Goal: Task Accomplishment & Management: Manage account settings

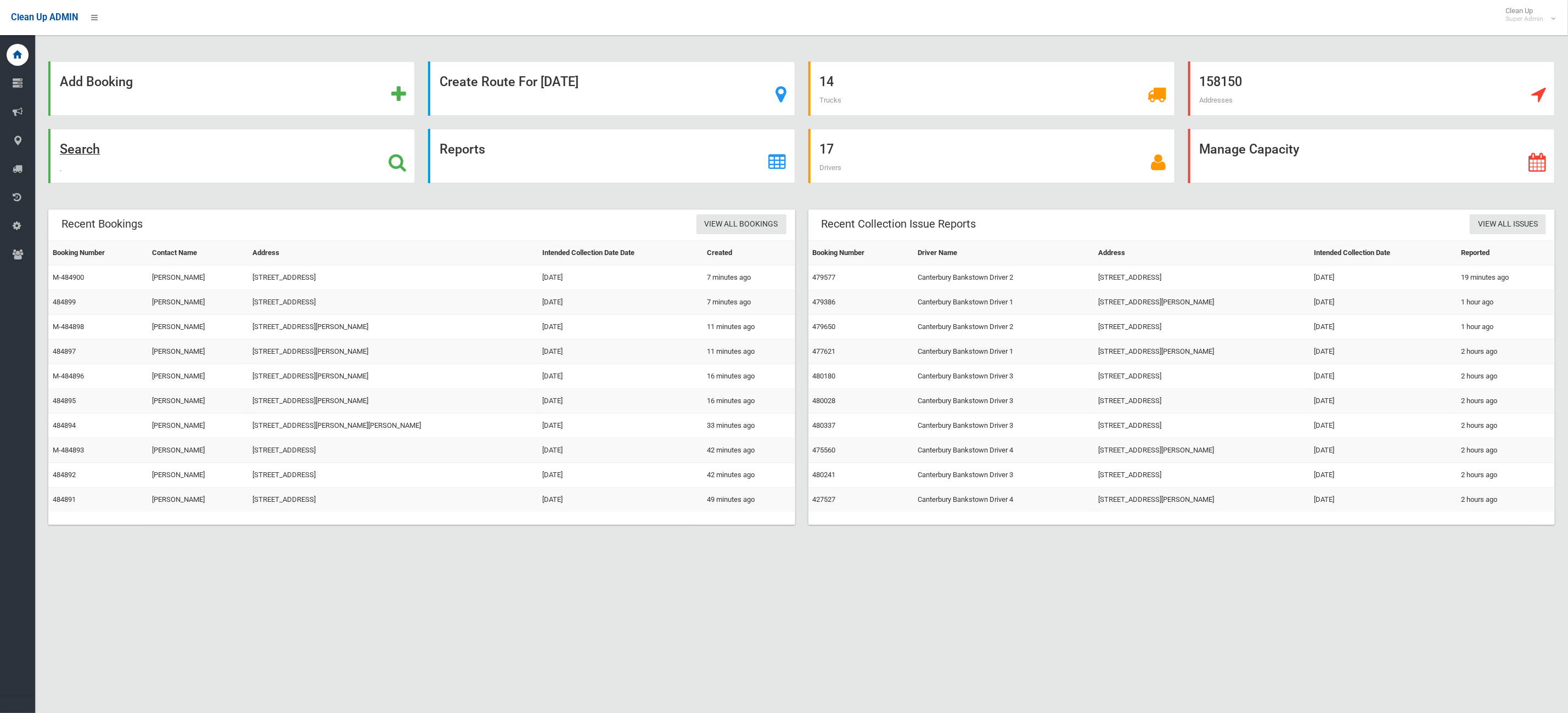
click at [341, 168] on div "Search" at bounding box center [232, 156] width 366 height 54
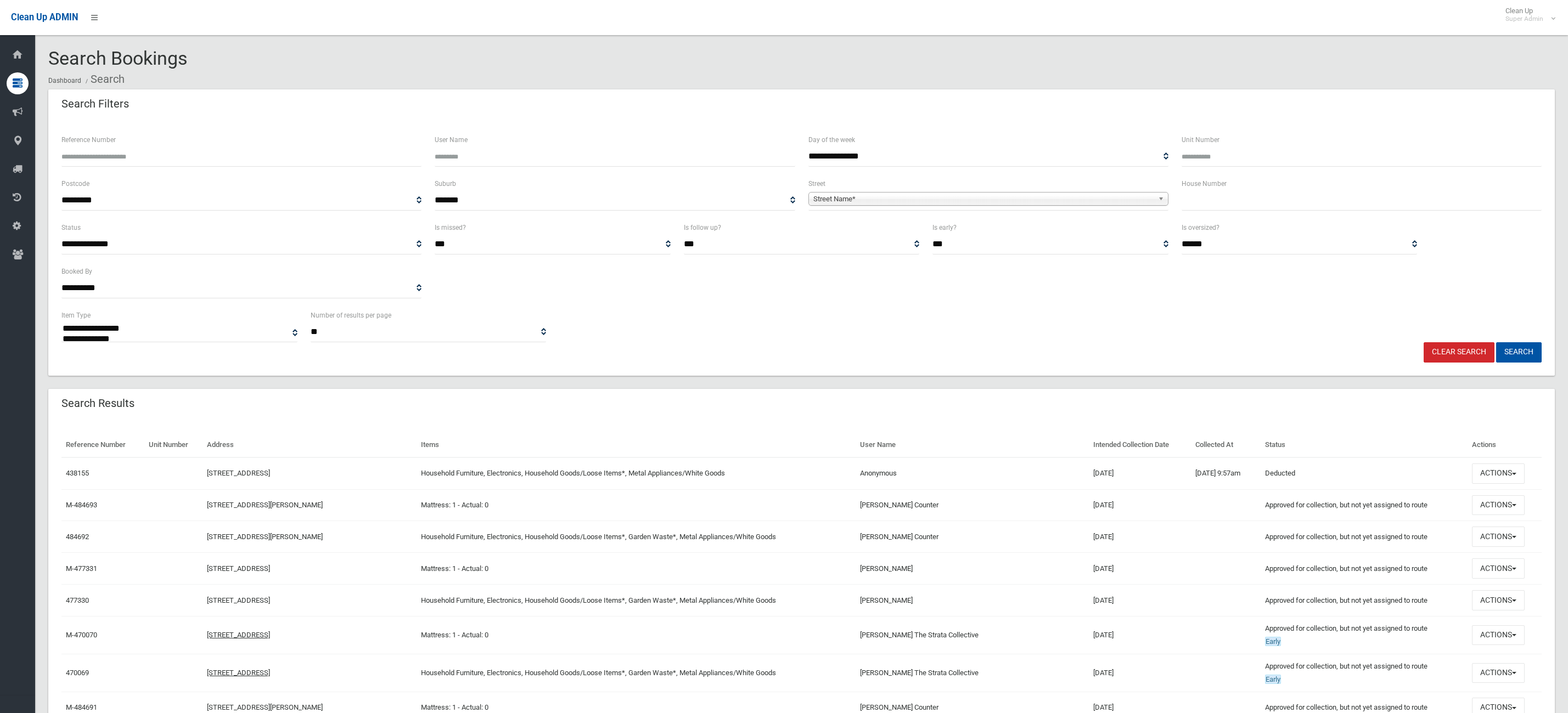
select select
click at [188, 151] on input "Reference Number" at bounding box center [241, 157] width 360 height 20
click at [1245, 205] on input "text" at bounding box center [1362, 201] width 360 height 20
type input "**"
click at [924, 188] on div "**********" at bounding box center [988, 194] width 360 height 33
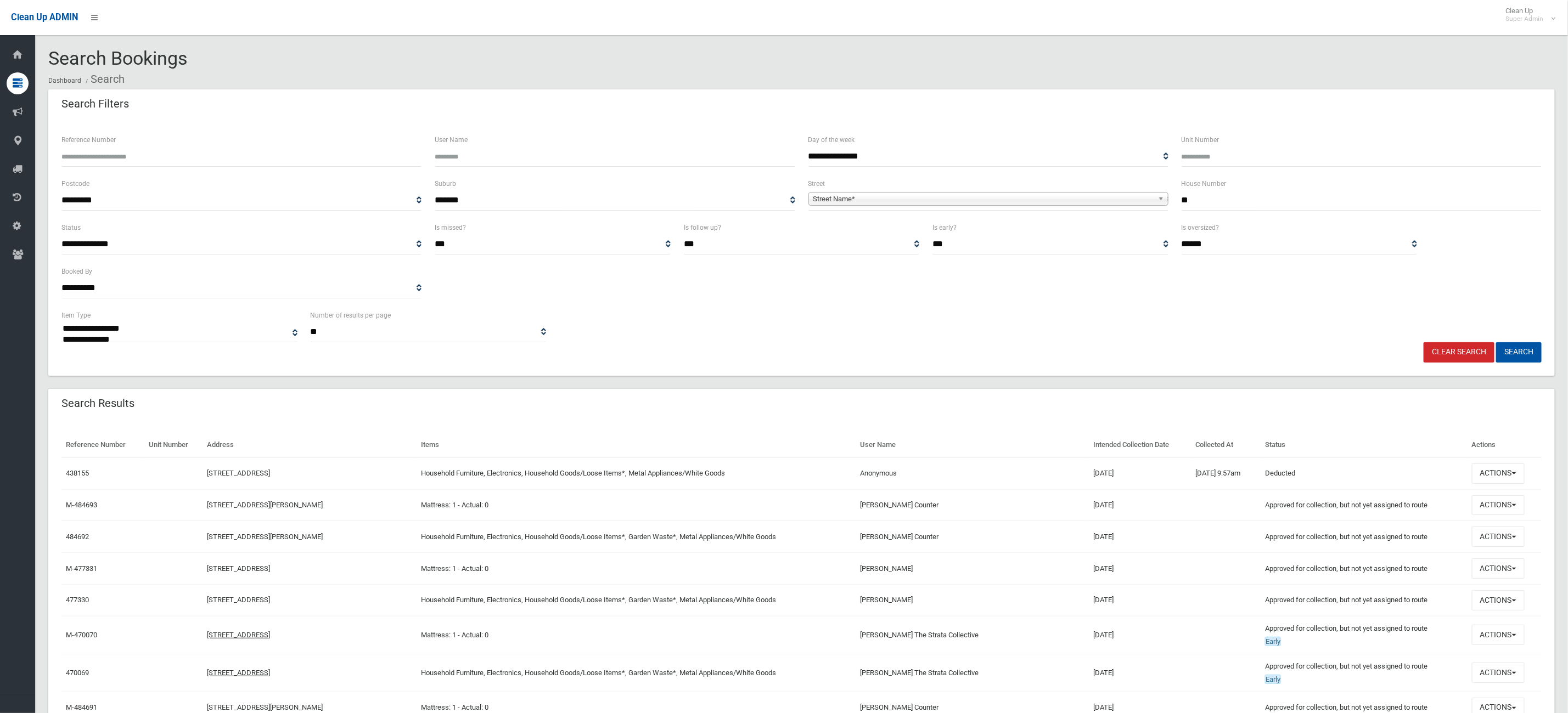
click at [893, 197] on span "Street Name*" at bounding box center [984, 199] width 340 height 13
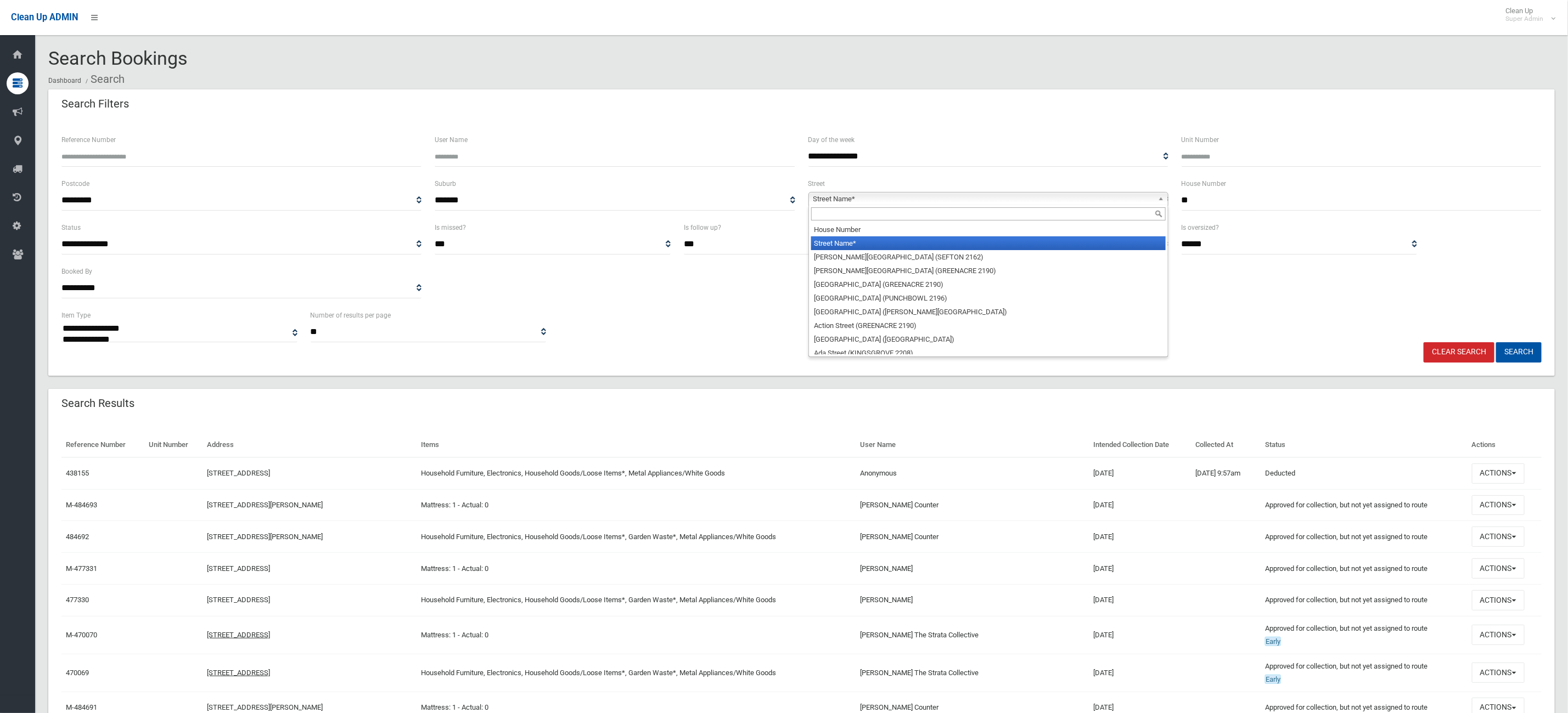
click at [828, 218] on input "text" at bounding box center [988, 214] width 354 height 13
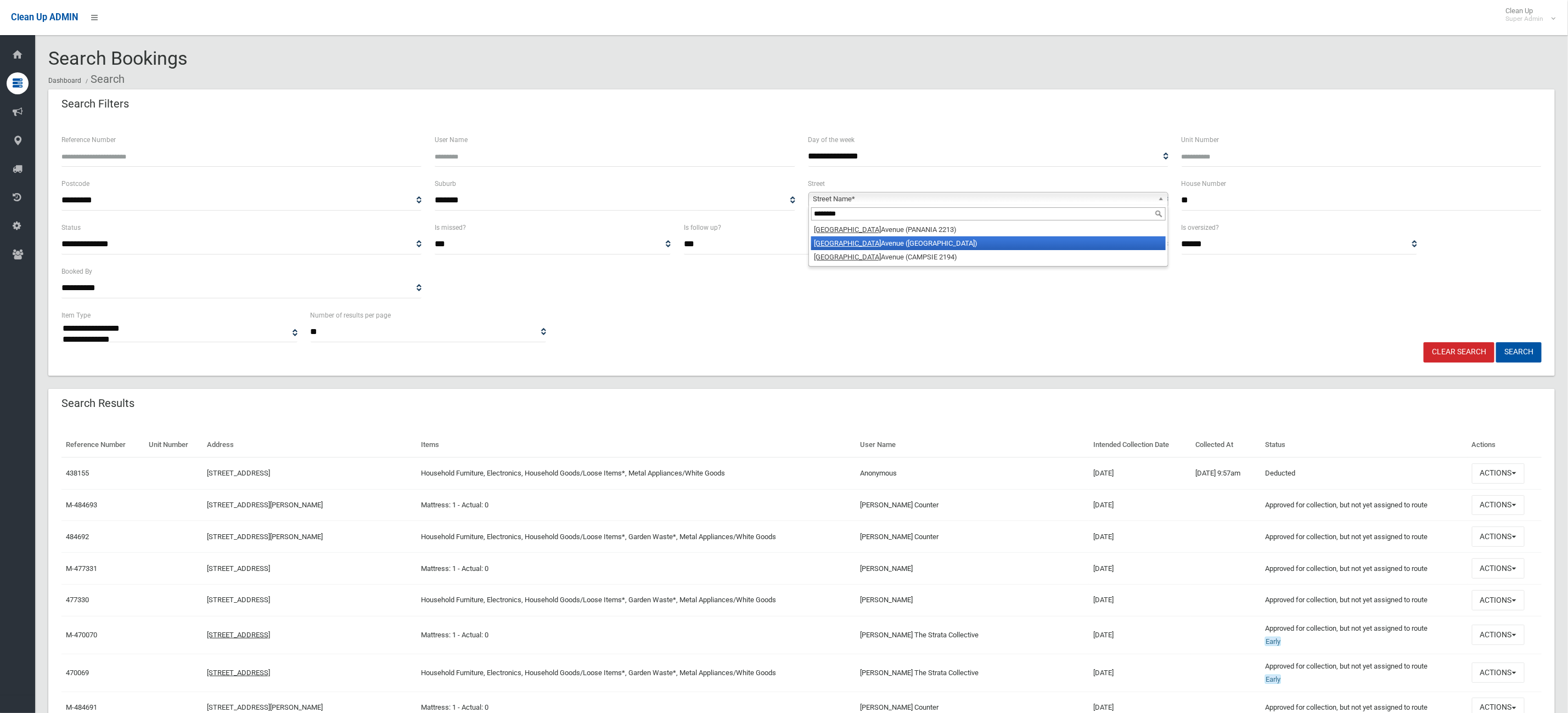
type input "********"
click at [838, 241] on em "Brighton" at bounding box center [848, 243] width 67 height 8
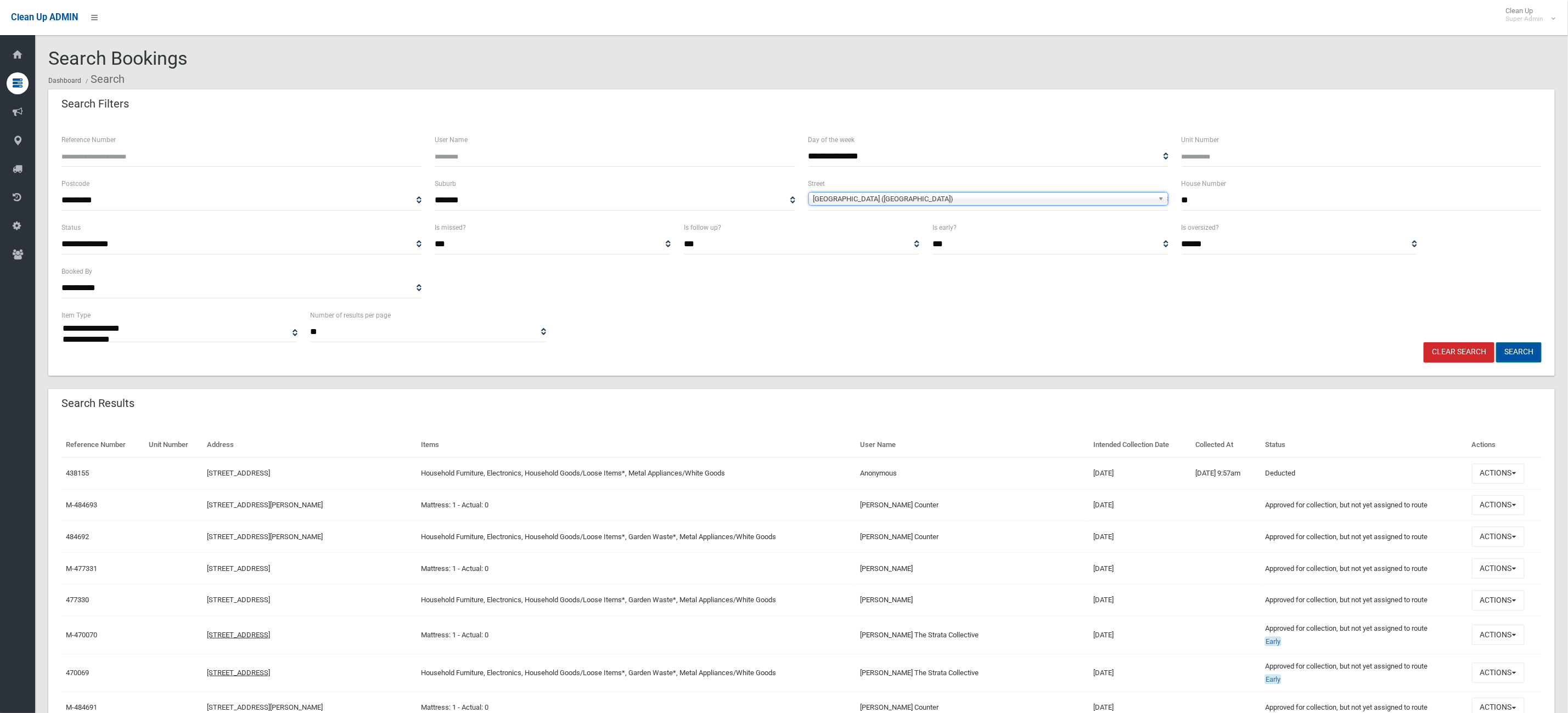
click at [1530, 342] on button "Search" at bounding box center [1519, 352] width 46 height 20
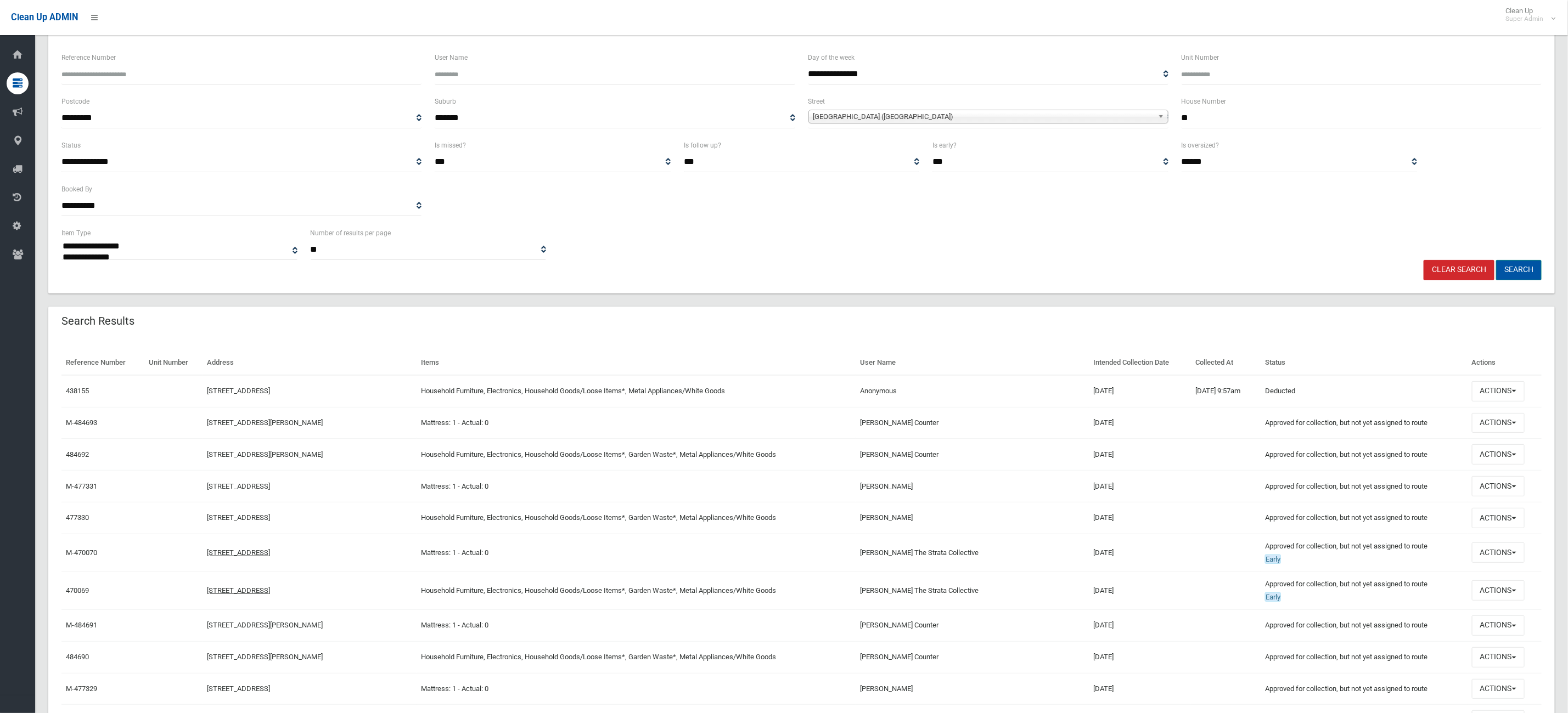
scroll to position [247, 0]
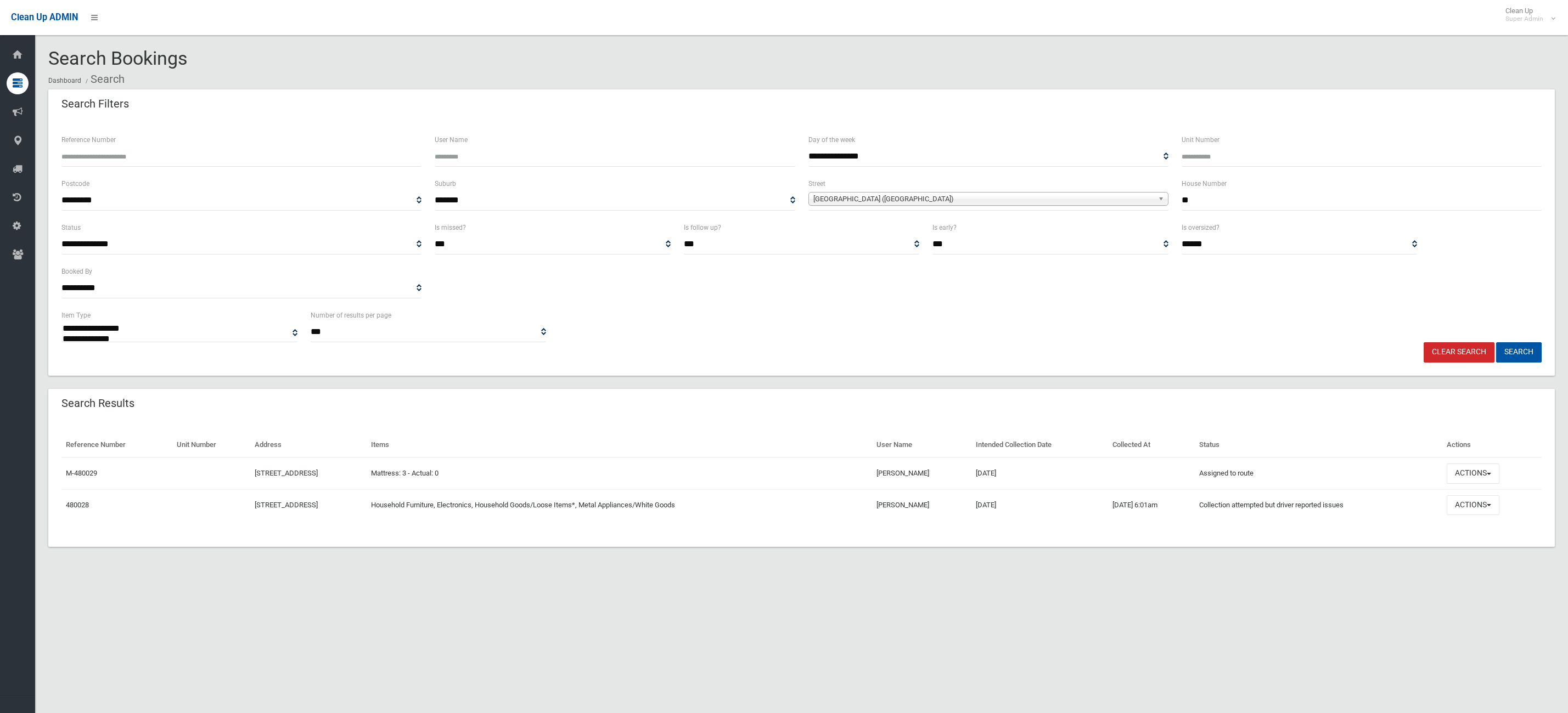
select select
click at [1497, 506] on button "Actions" at bounding box center [1473, 506] width 53 height 20
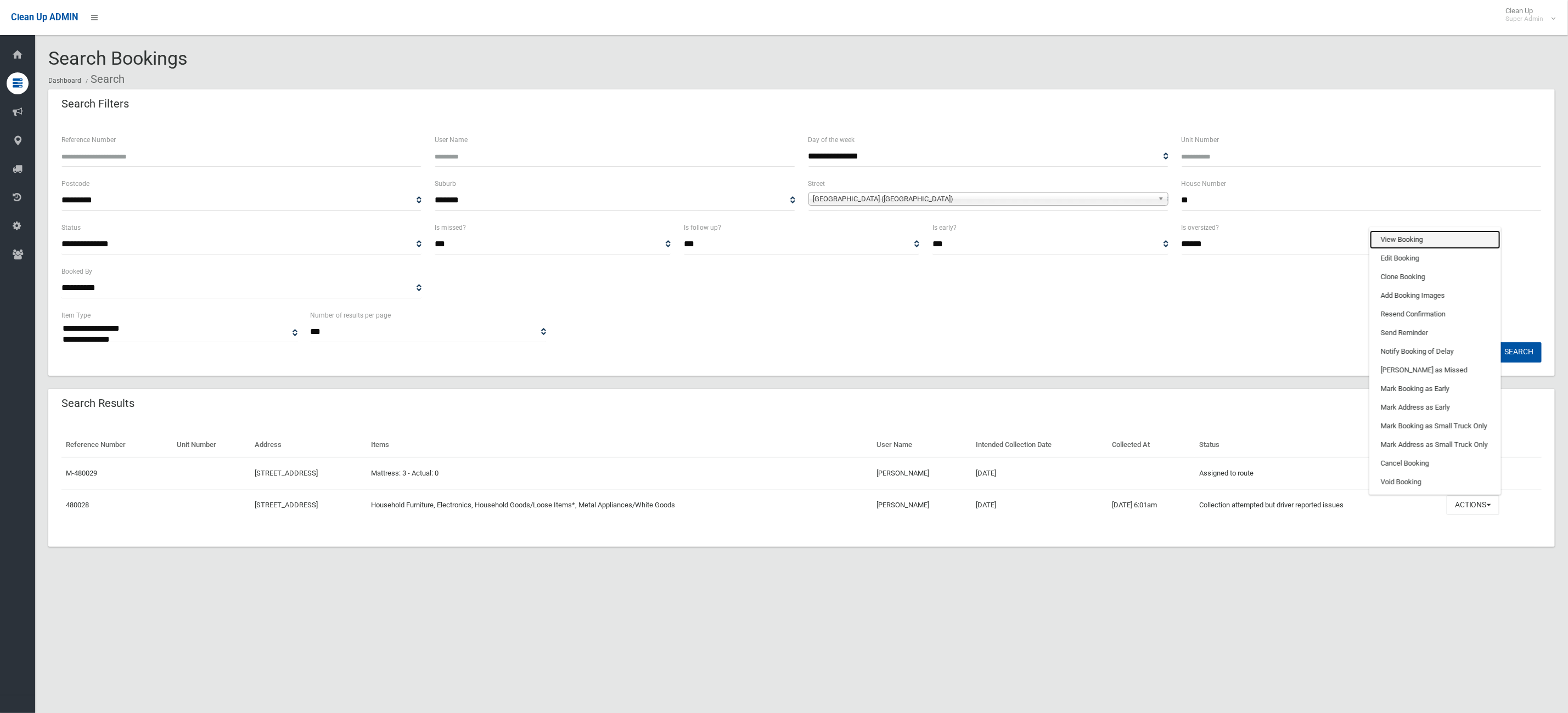
click at [1412, 232] on link "View Booking" at bounding box center [1435, 240] width 130 height 19
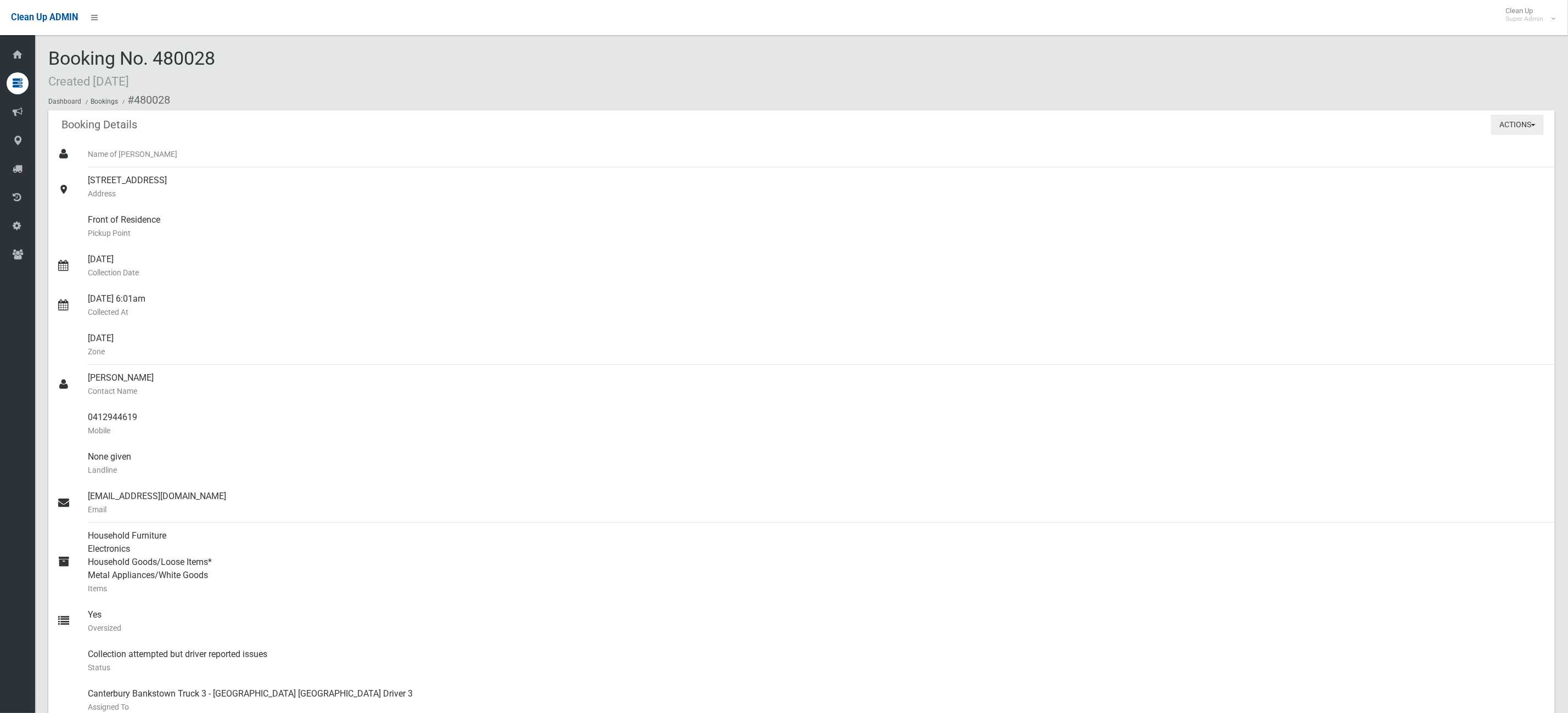
click at [1527, 132] on button "Actions" at bounding box center [1518, 125] width 53 height 20
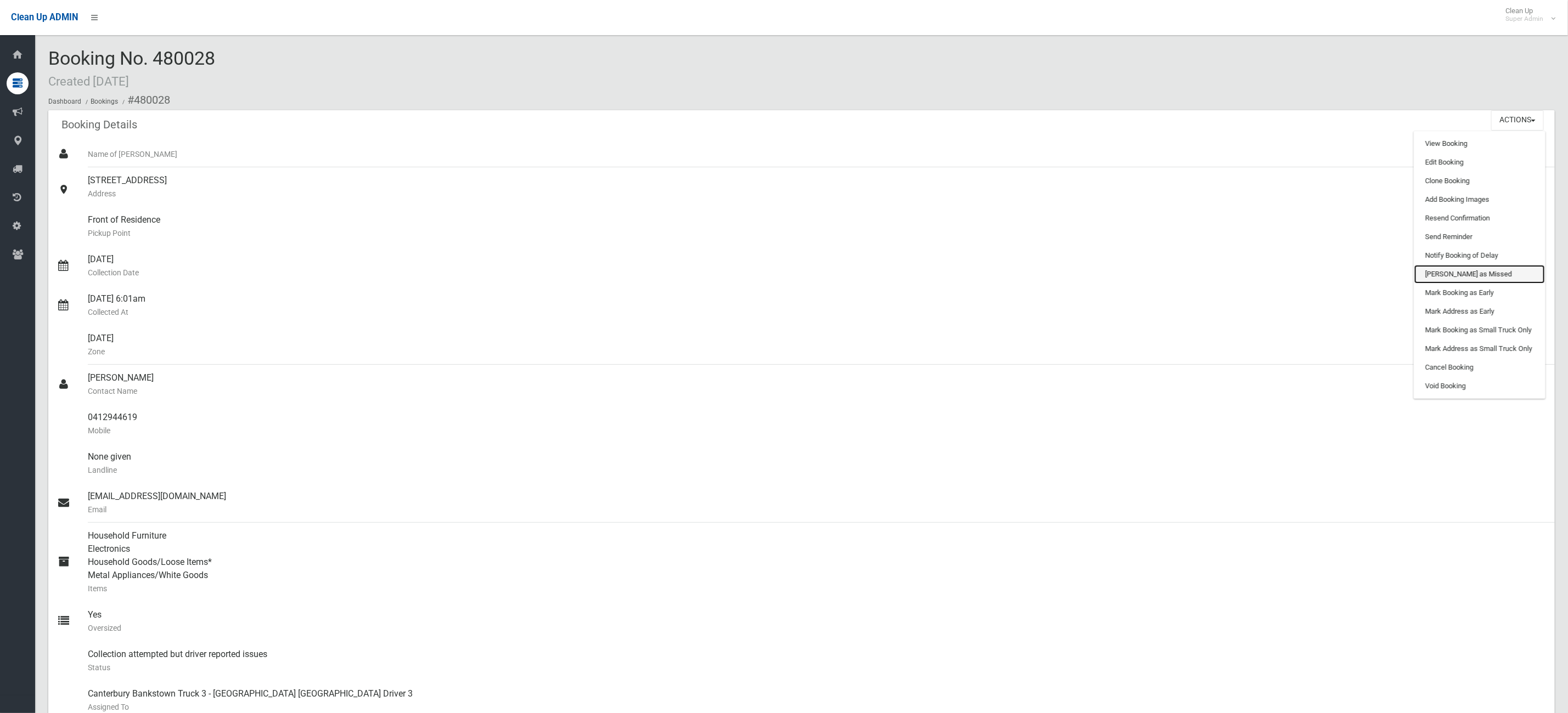
click at [1474, 275] on link "[PERSON_NAME] as Missed" at bounding box center [1480, 274] width 130 height 19
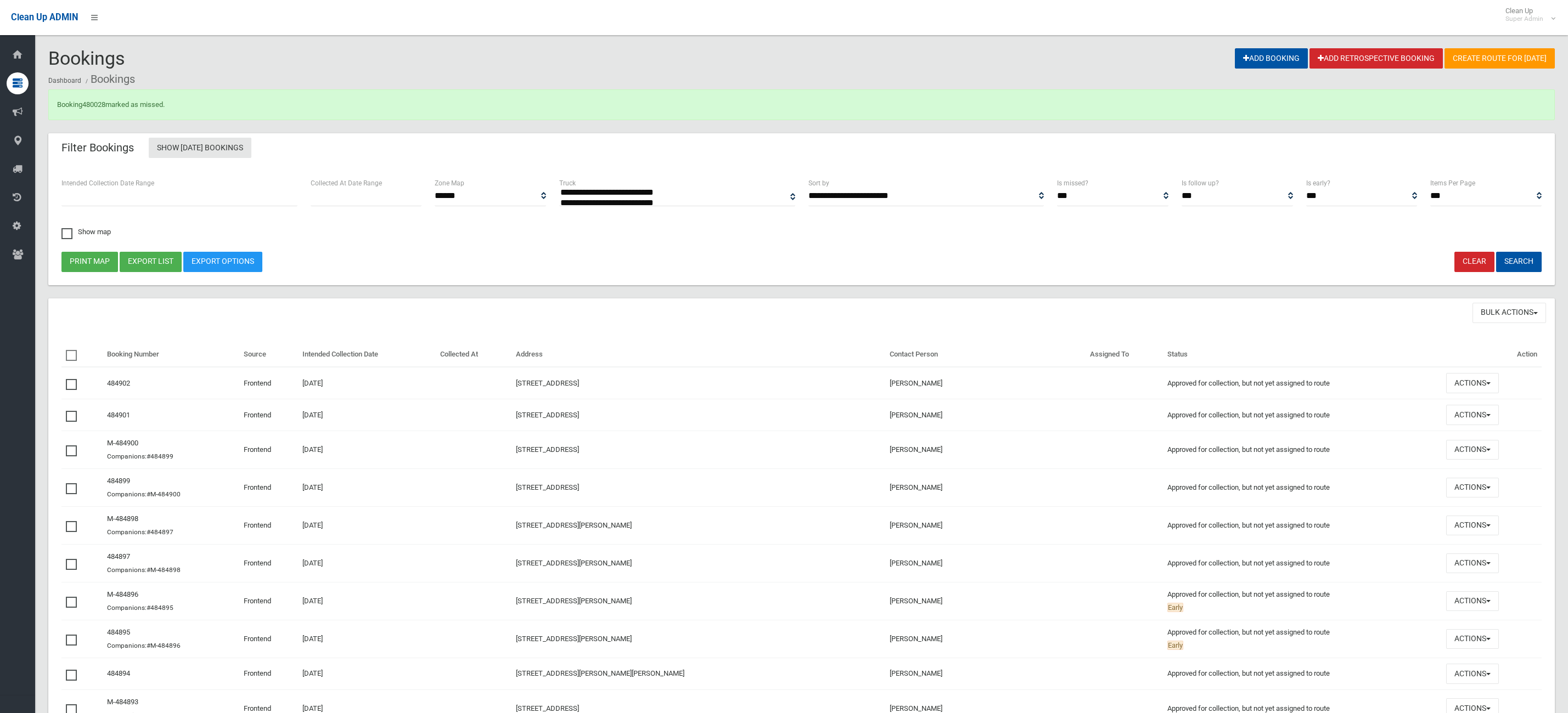
select select
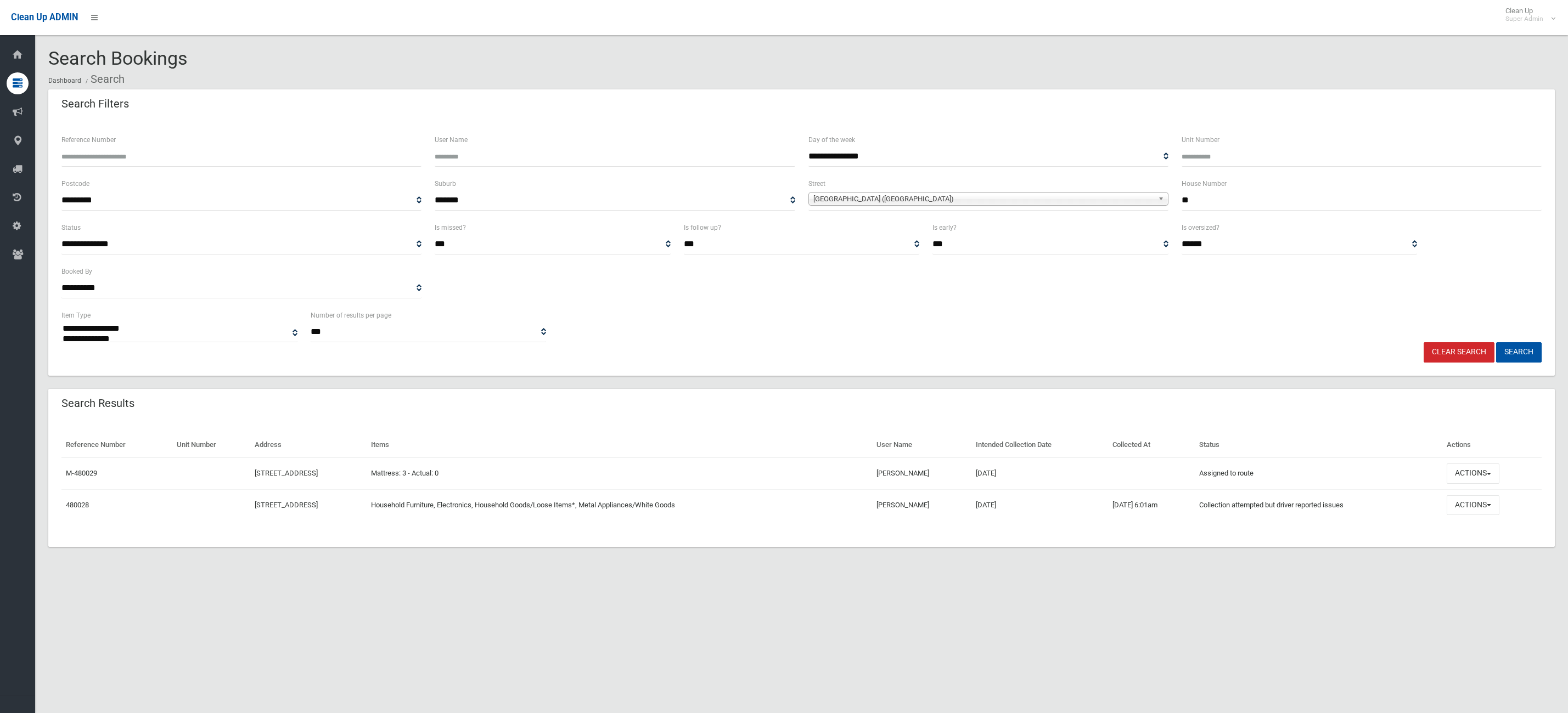
select select
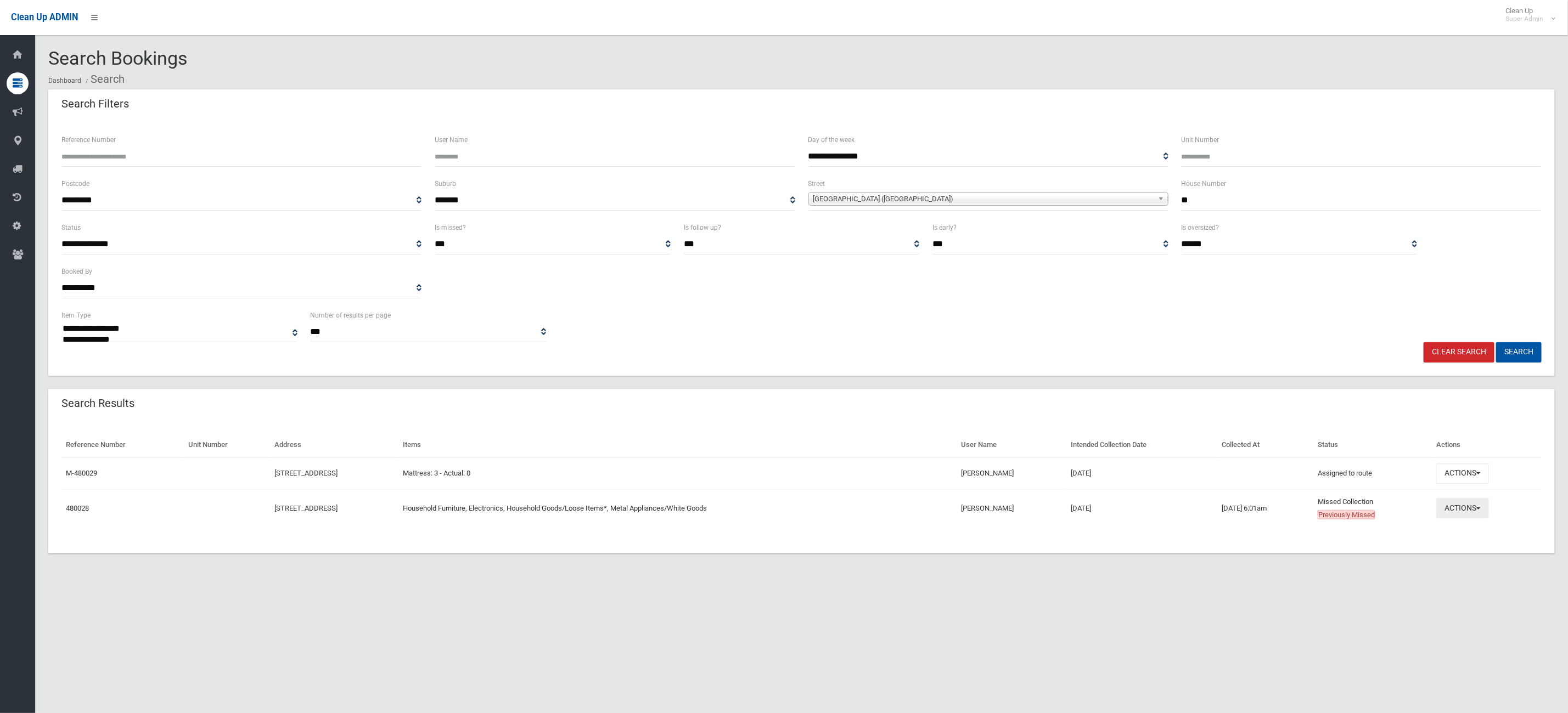
click at [1470, 515] on button "Actions" at bounding box center [1463, 508] width 53 height 20
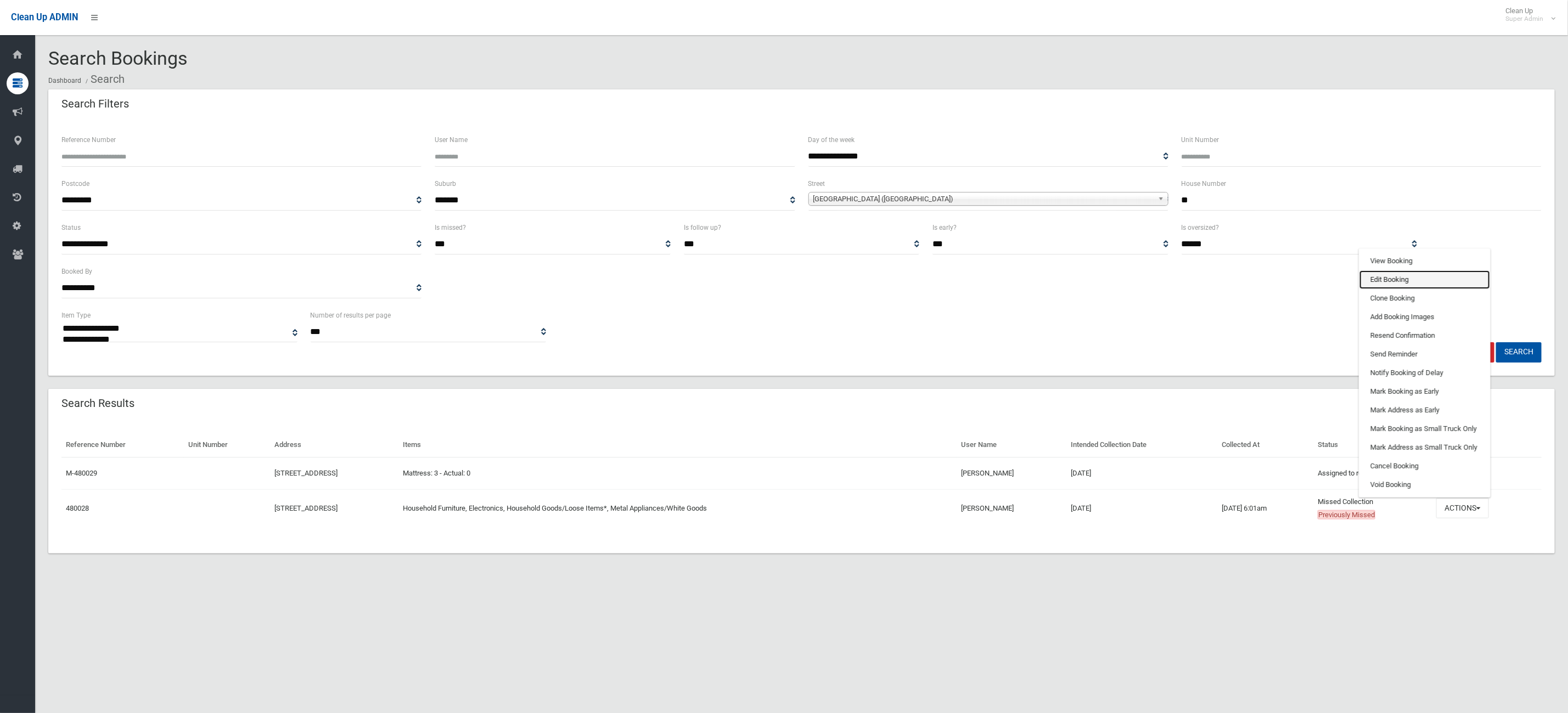
click at [1403, 277] on link "Edit Booking" at bounding box center [1425, 280] width 130 height 19
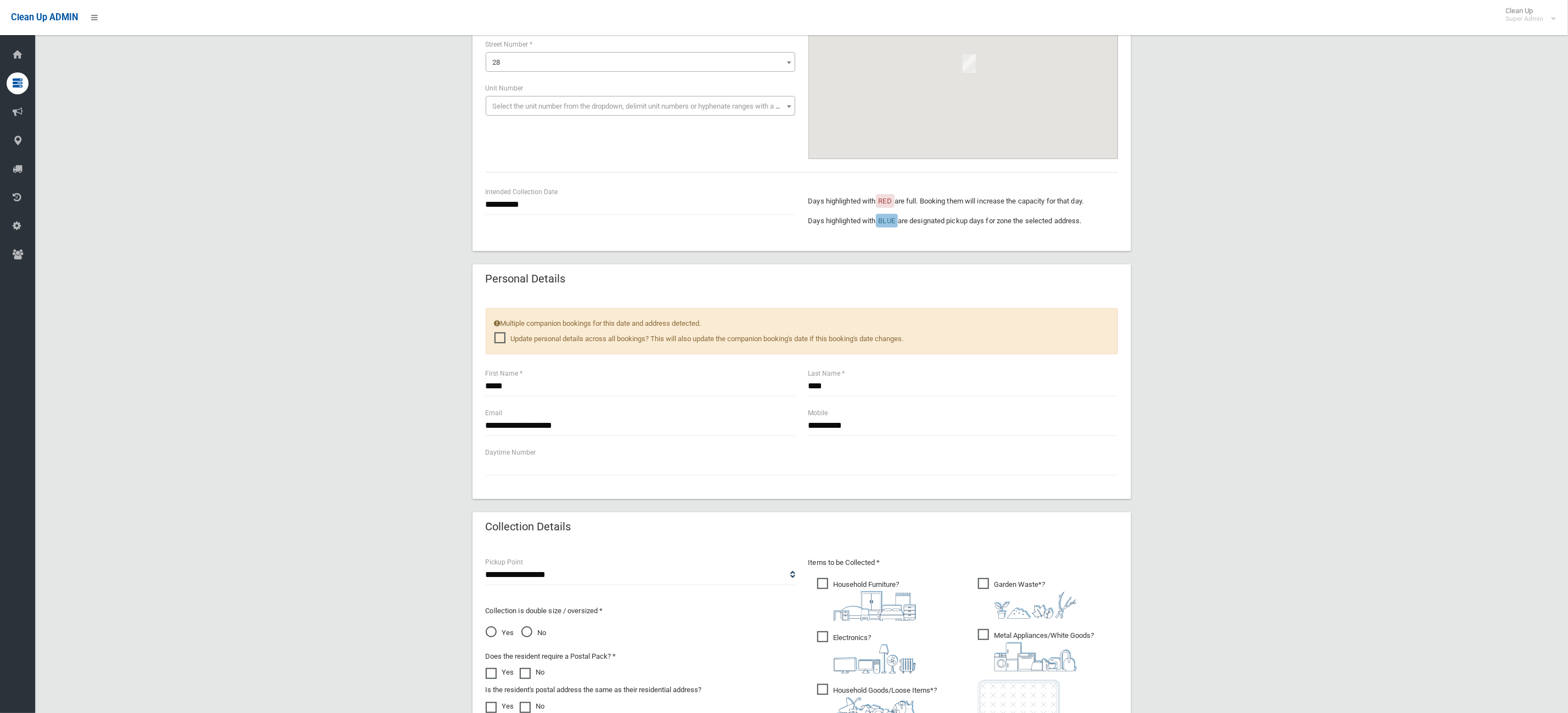
scroll to position [552, 0]
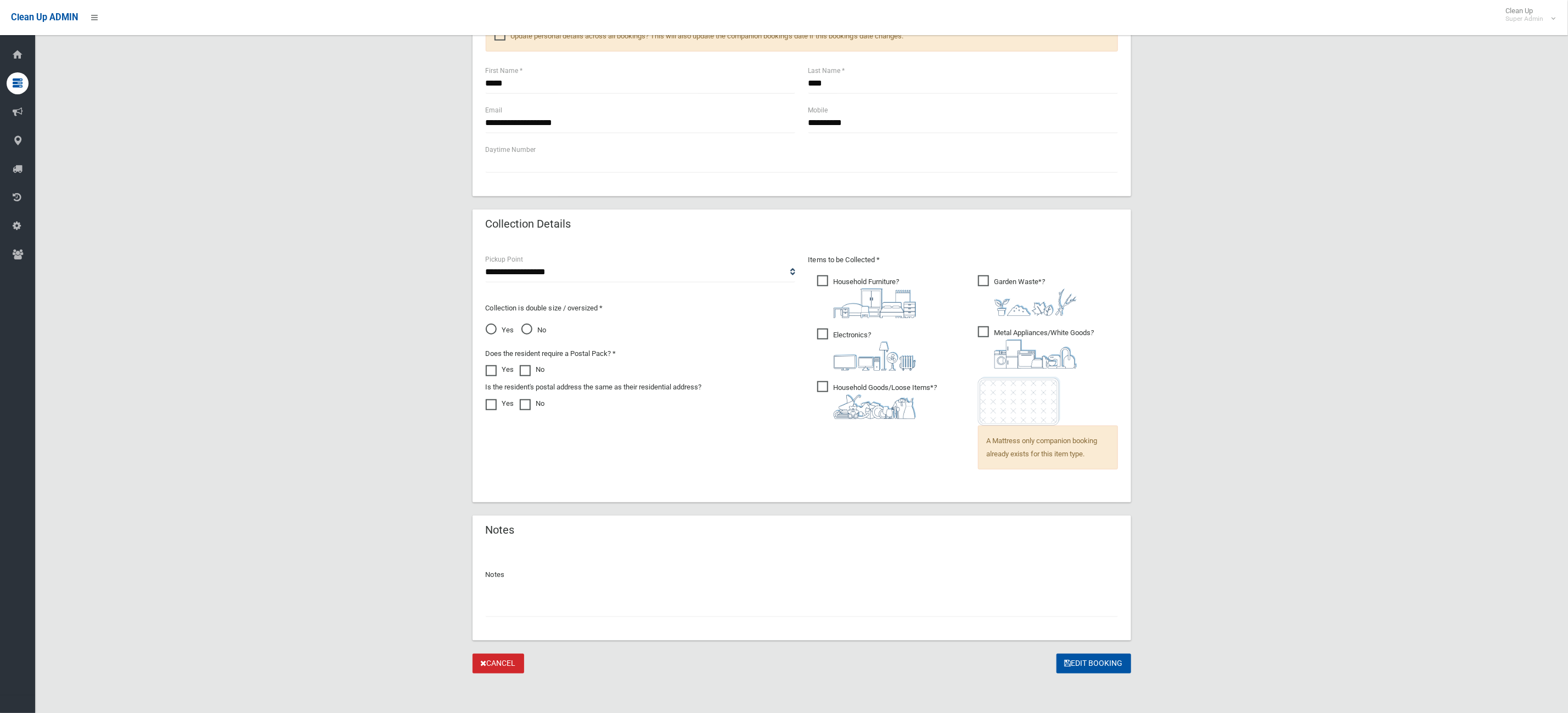
click at [567, 613] on input "text" at bounding box center [802, 607] width 632 height 20
type input "**********"
click at [1068, 666] on icon "submit" at bounding box center [1068, 663] width 7 height 7
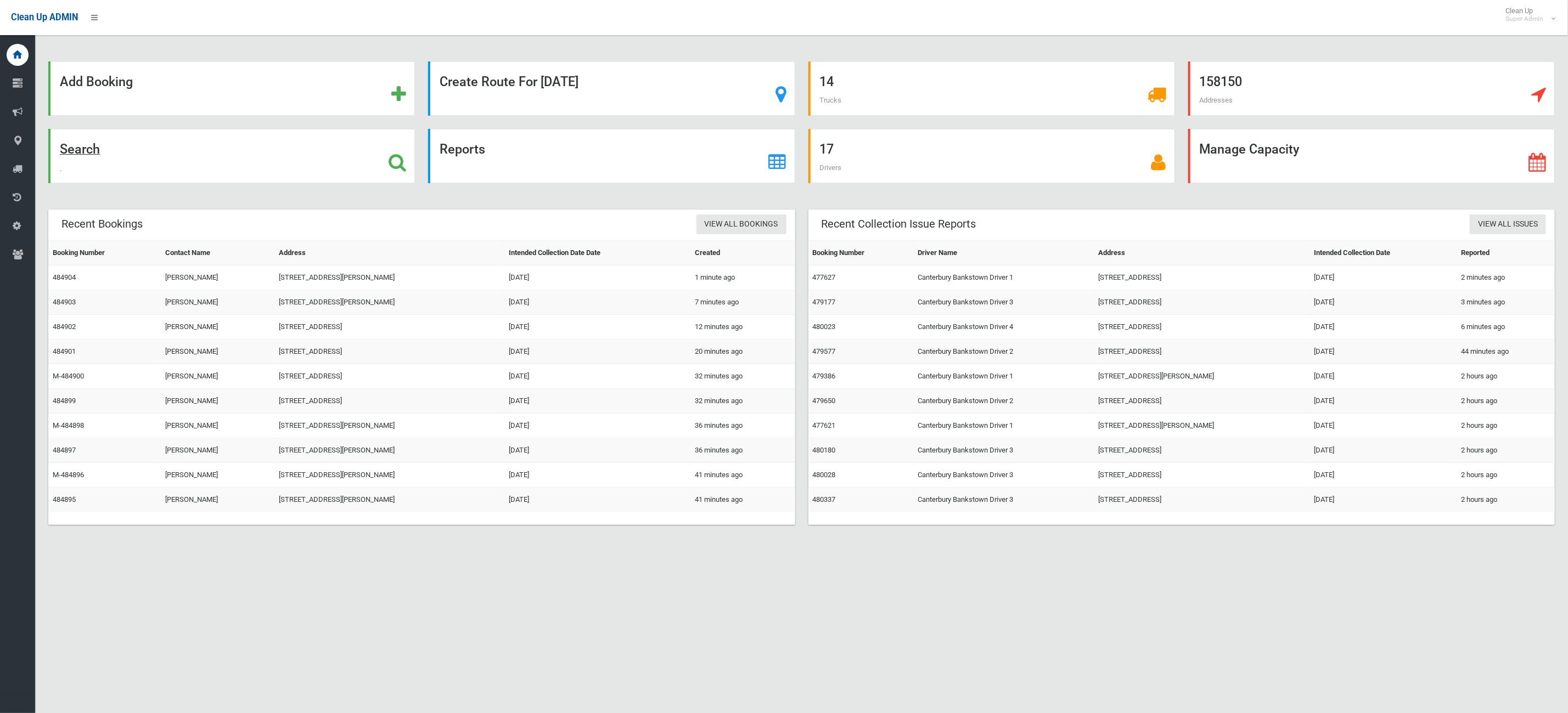
click at [205, 169] on div "Search" at bounding box center [232, 156] width 366 height 54
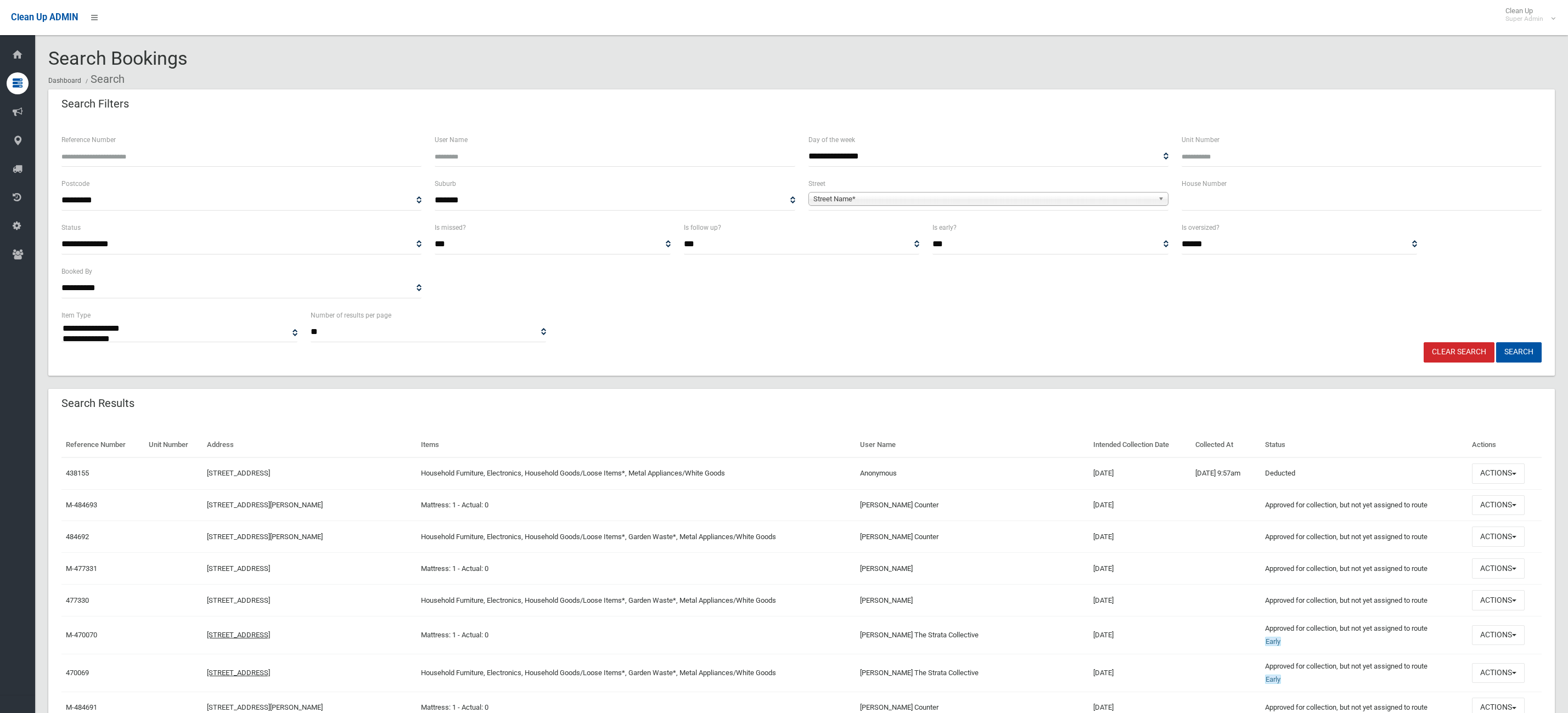
select select
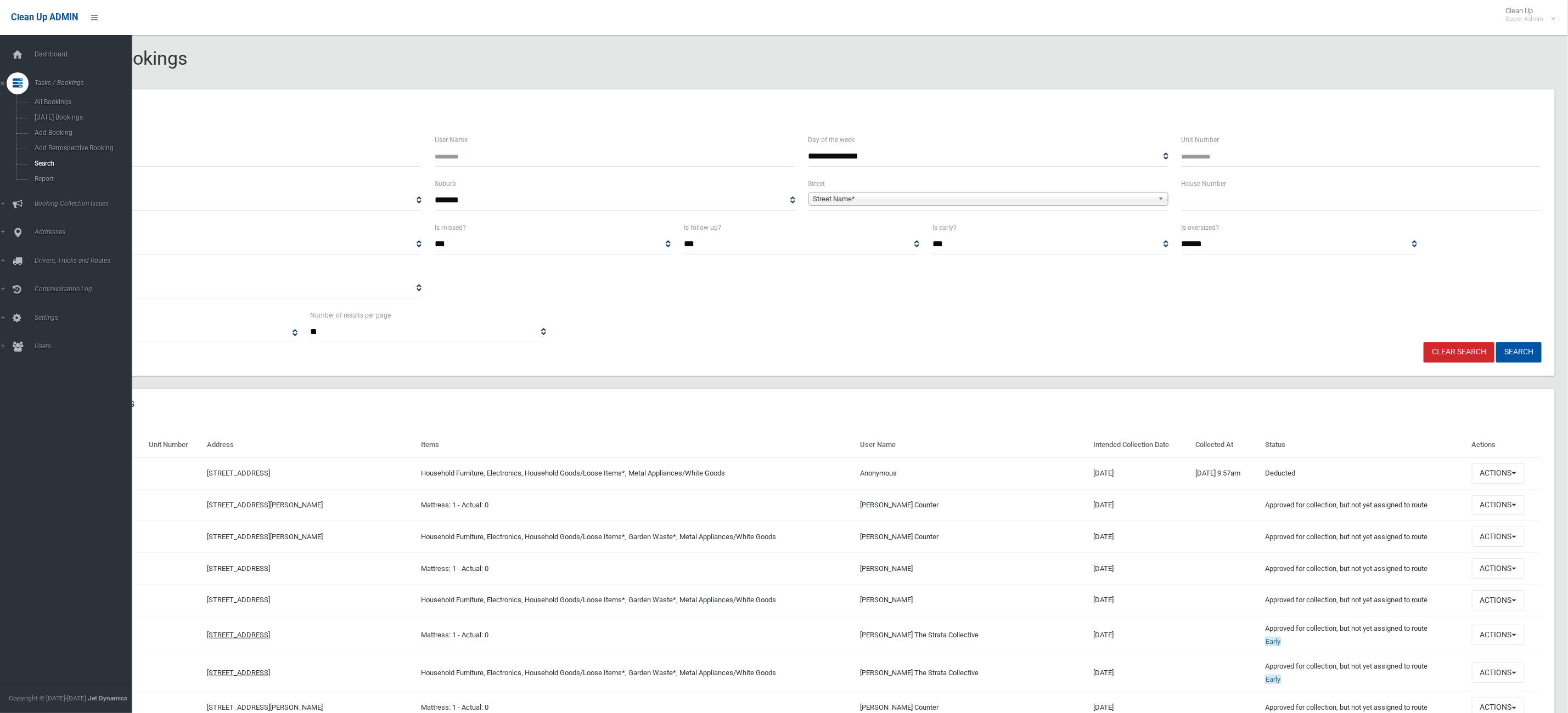
click at [22, 68] on ul "Dashboard Tasks / Bookings All Bookings Today's Bookings Add Booking Add Retros…" at bounding box center [72, 201] width 144 height 314
click at [25, 61] on div at bounding box center [18, 55] width 22 height 22
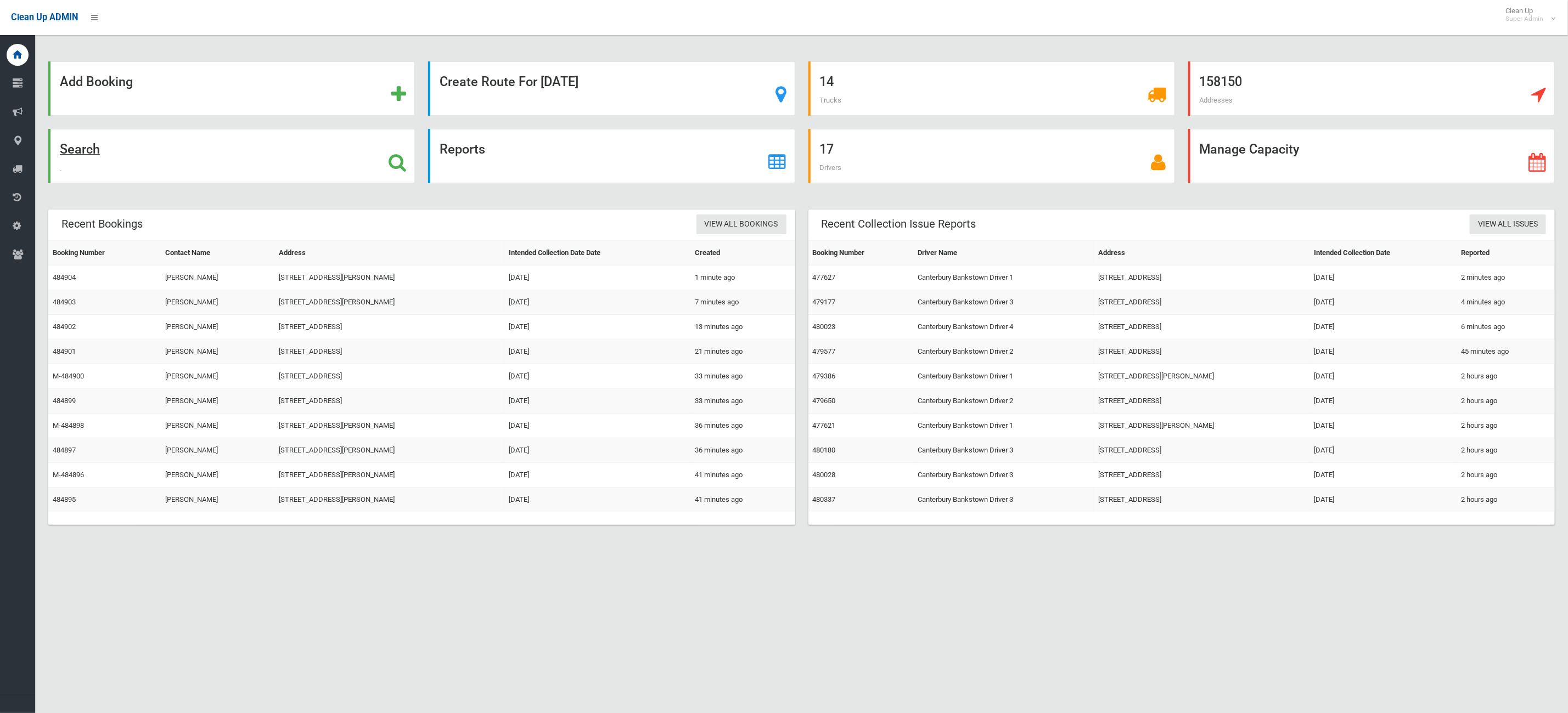
click at [271, 164] on div "Search" at bounding box center [232, 156] width 366 height 54
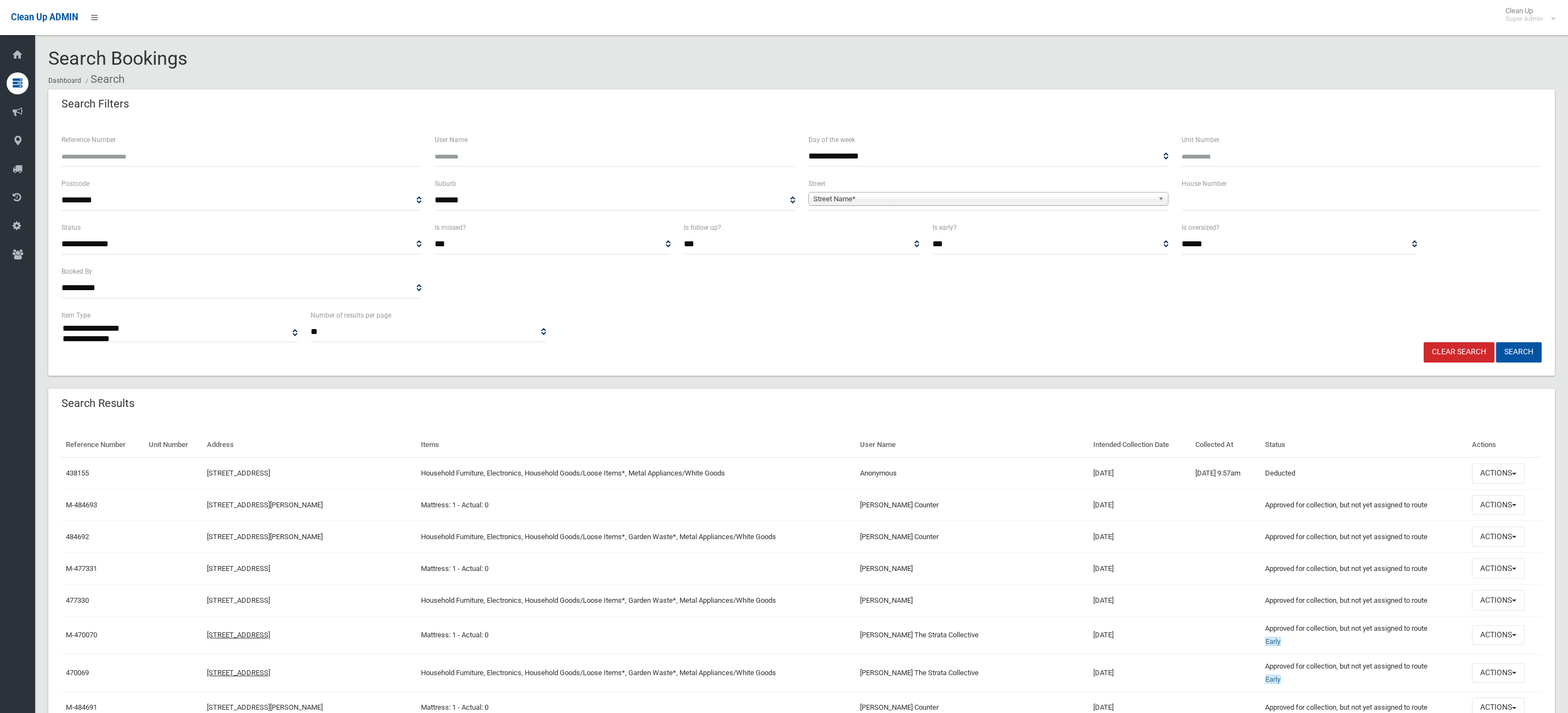
select select
click at [1173, 201] on div "**********" at bounding box center [988, 199] width 373 height 44
click at [1240, 196] on input "text" at bounding box center [1362, 201] width 360 height 20
type input "*"
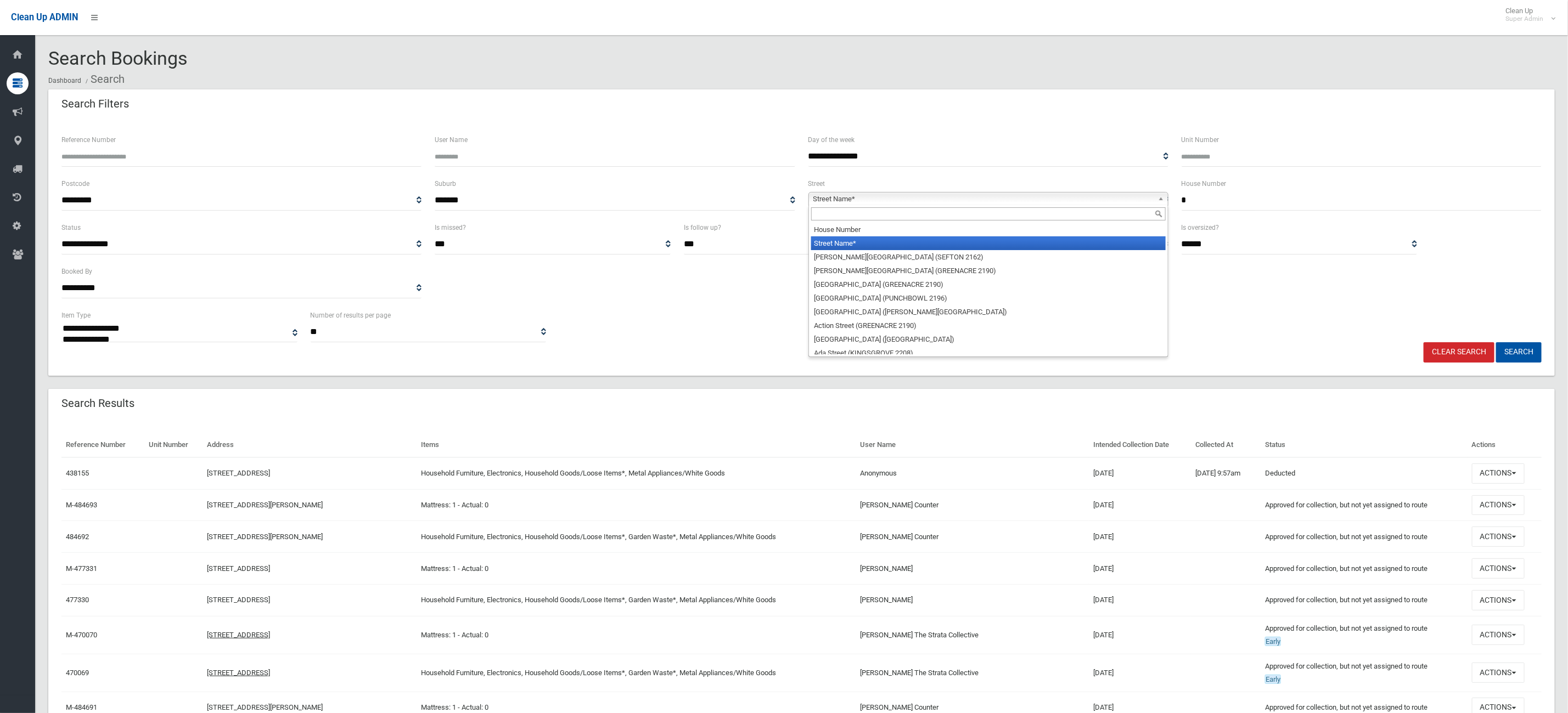
click at [962, 192] on span "Street Name*" at bounding box center [984, 199] width 340 height 13
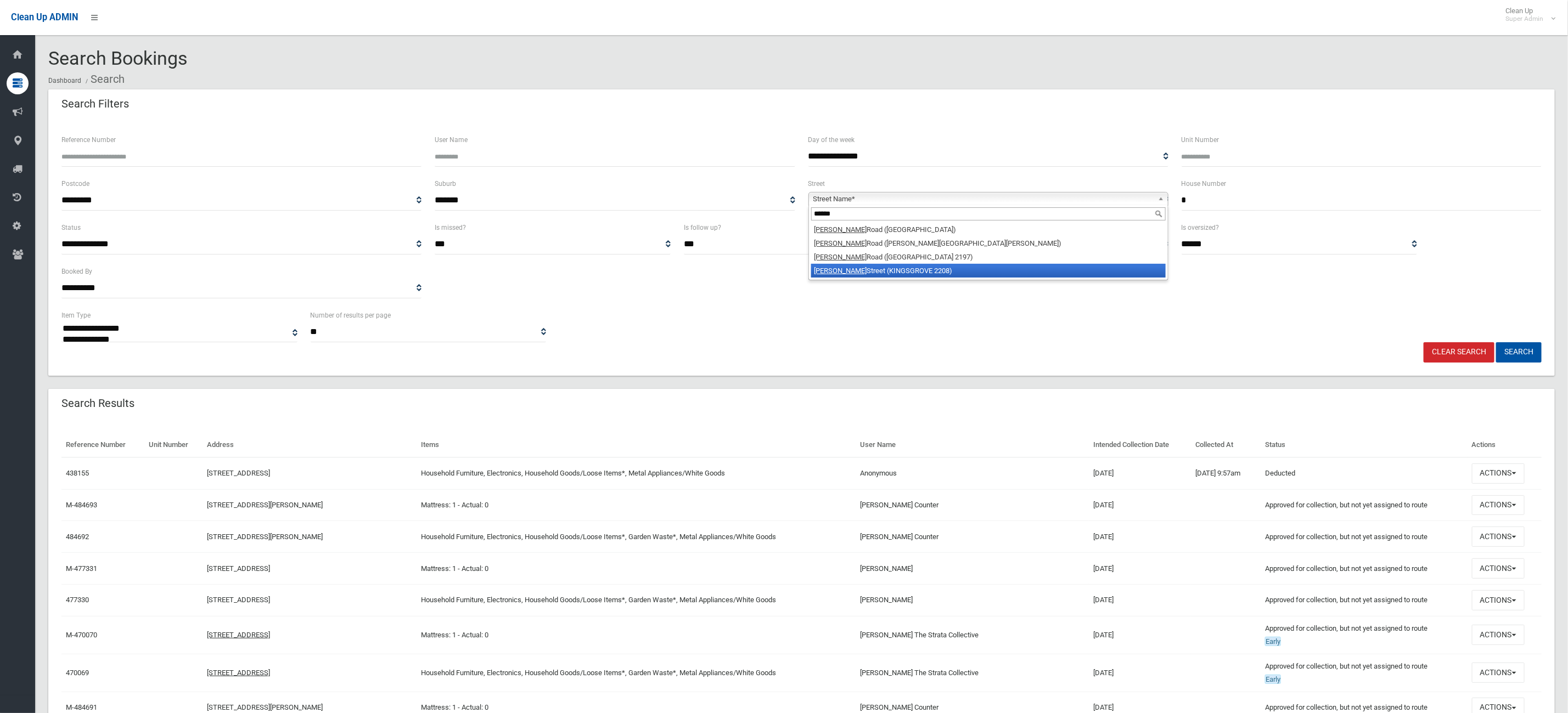
type input "******"
click at [878, 264] on li "Miller Street (KINGSGROVE 2208)" at bounding box center [988, 271] width 354 height 14
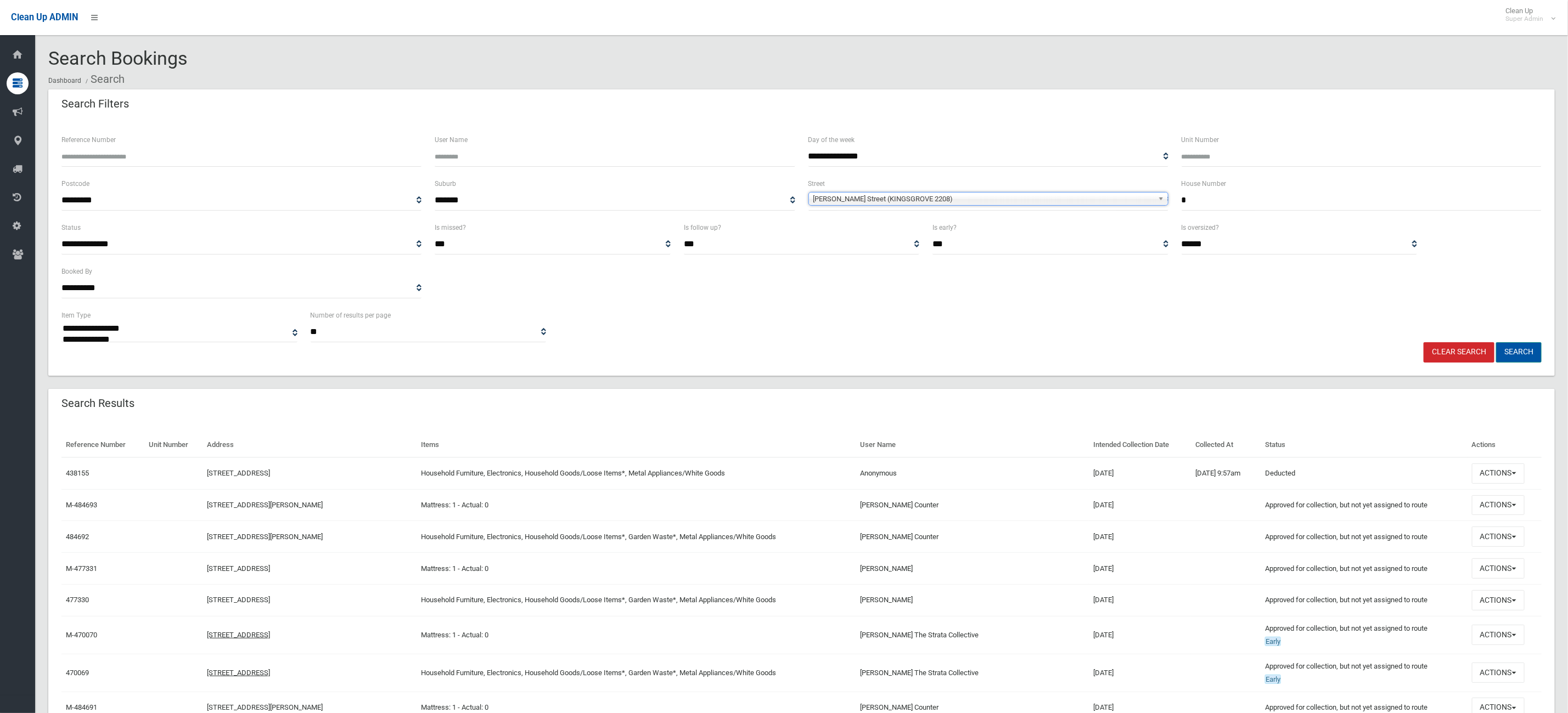
click at [1534, 351] on button "Search" at bounding box center [1519, 352] width 46 height 20
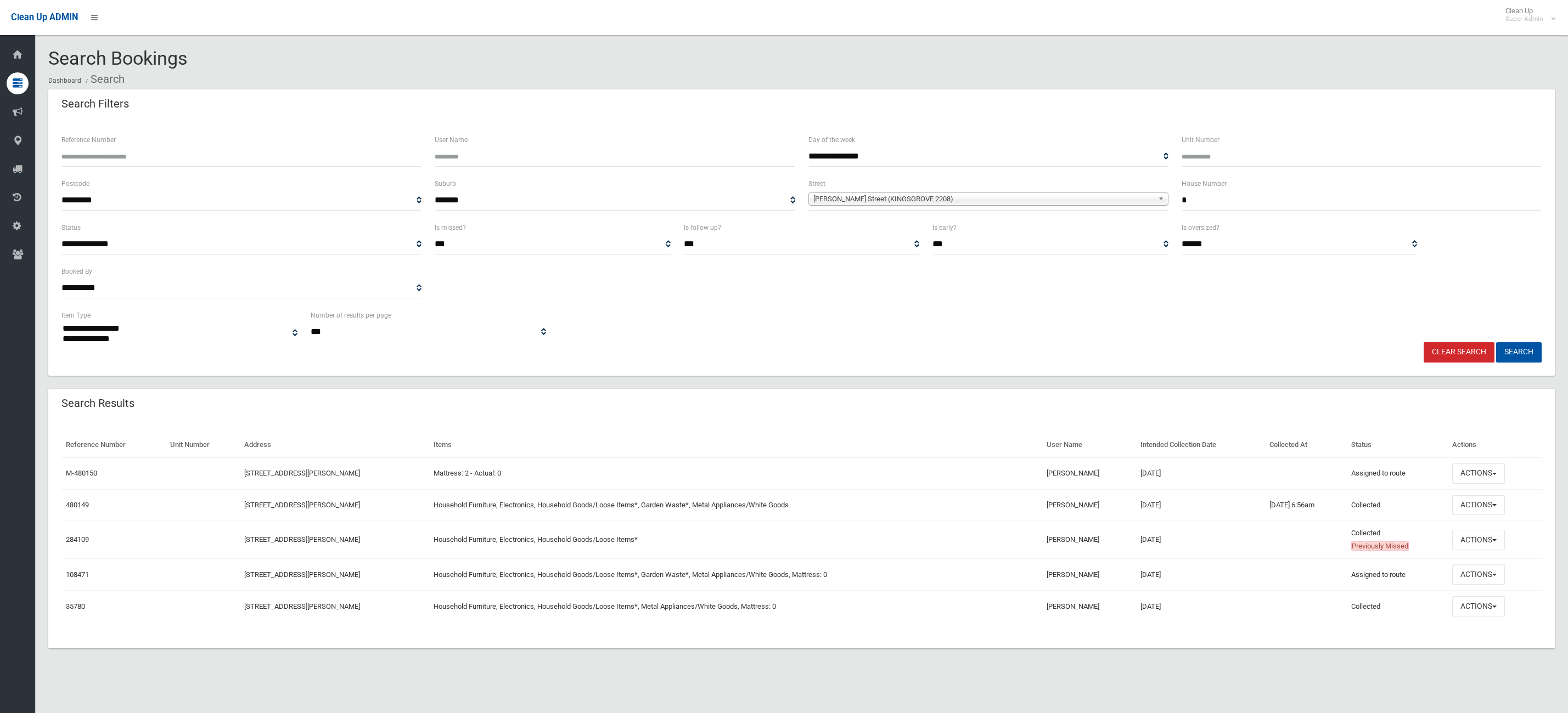
select select
drag, startPoint x: -88, startPoint y: 685, endPoint x: 799, endPoint y: 572, distance: 894.2
click at [799, 572] on td "Household Furniture, Electronics, Household Goods/Loose Items*, Garden Waste*, …" at bounding box center [736, 574] width 613 height 32
click at [1493, 499] on button "Actions" at bounding box center [1479, 506] width 53 height 20
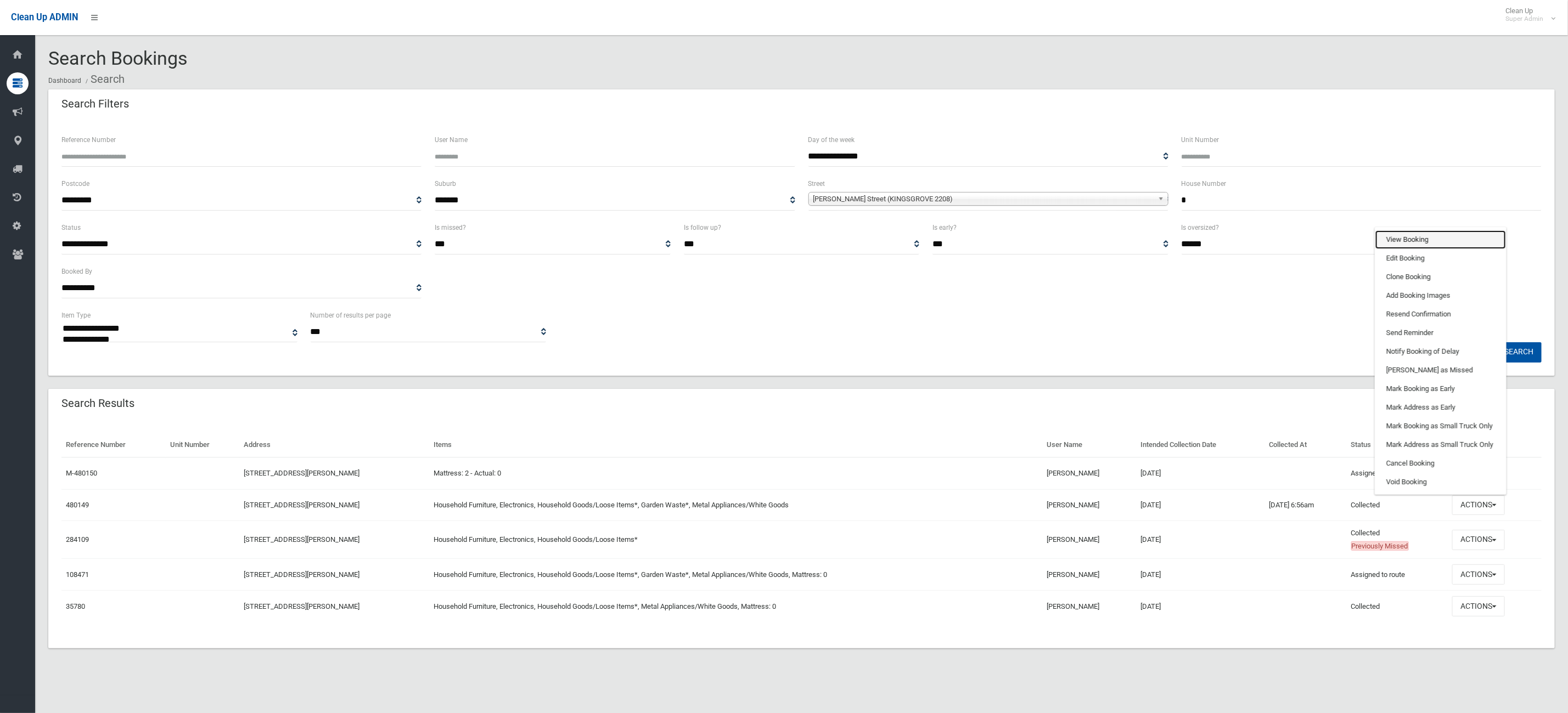
click at [1460, 245] on link "View Booking" at bounding box center [1441, 240] width 130 height 19
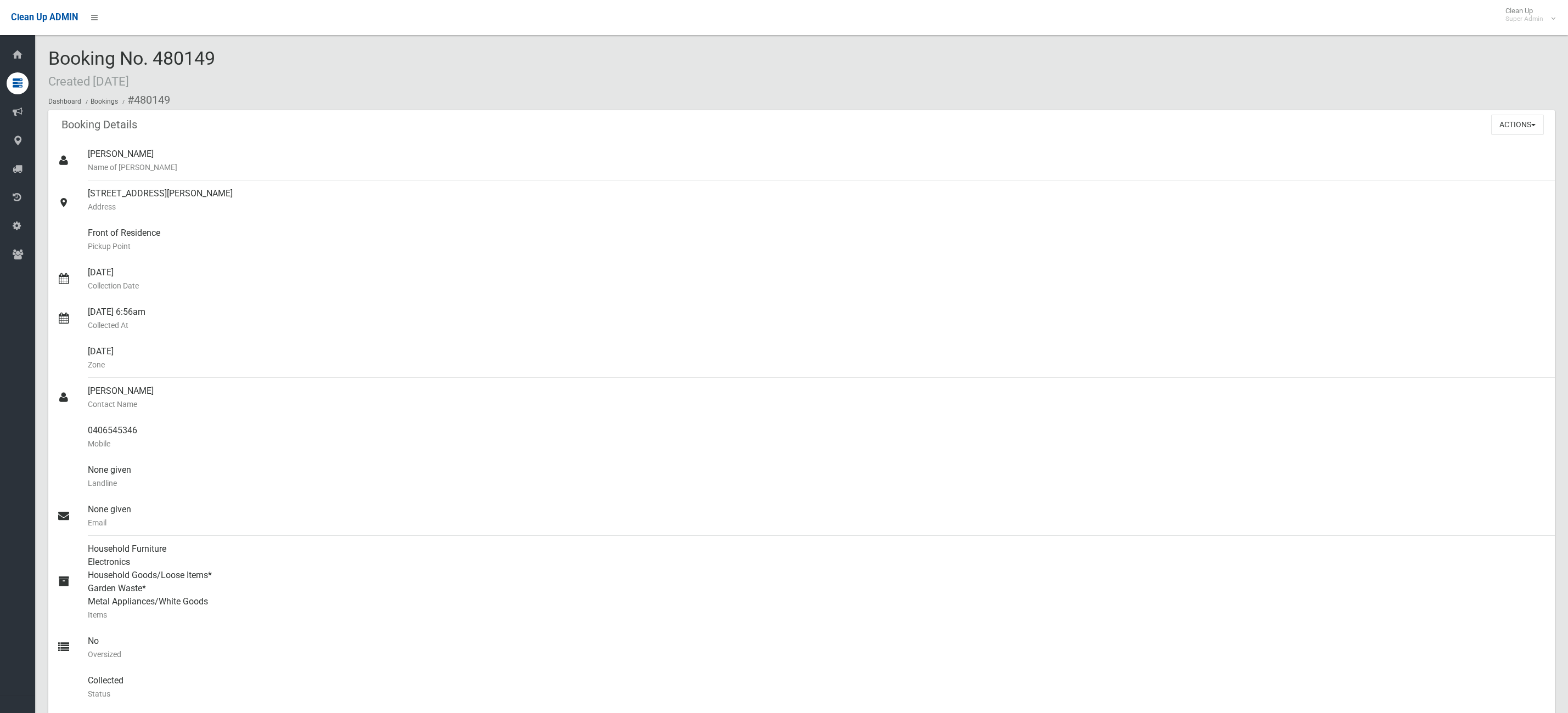
scroll to position [412, 0]
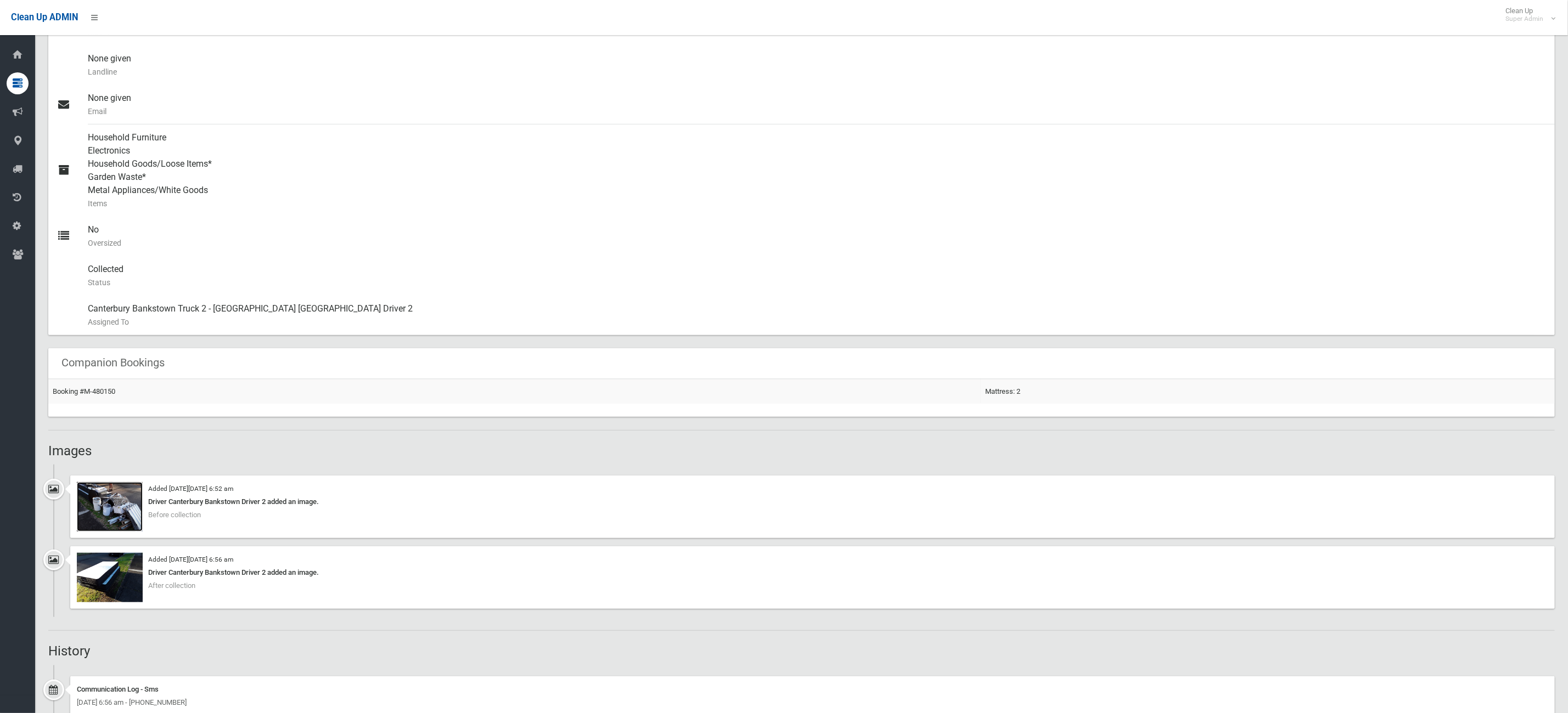
click at [126, 519] on img at bounding box center [110, 507] width 66 height 49
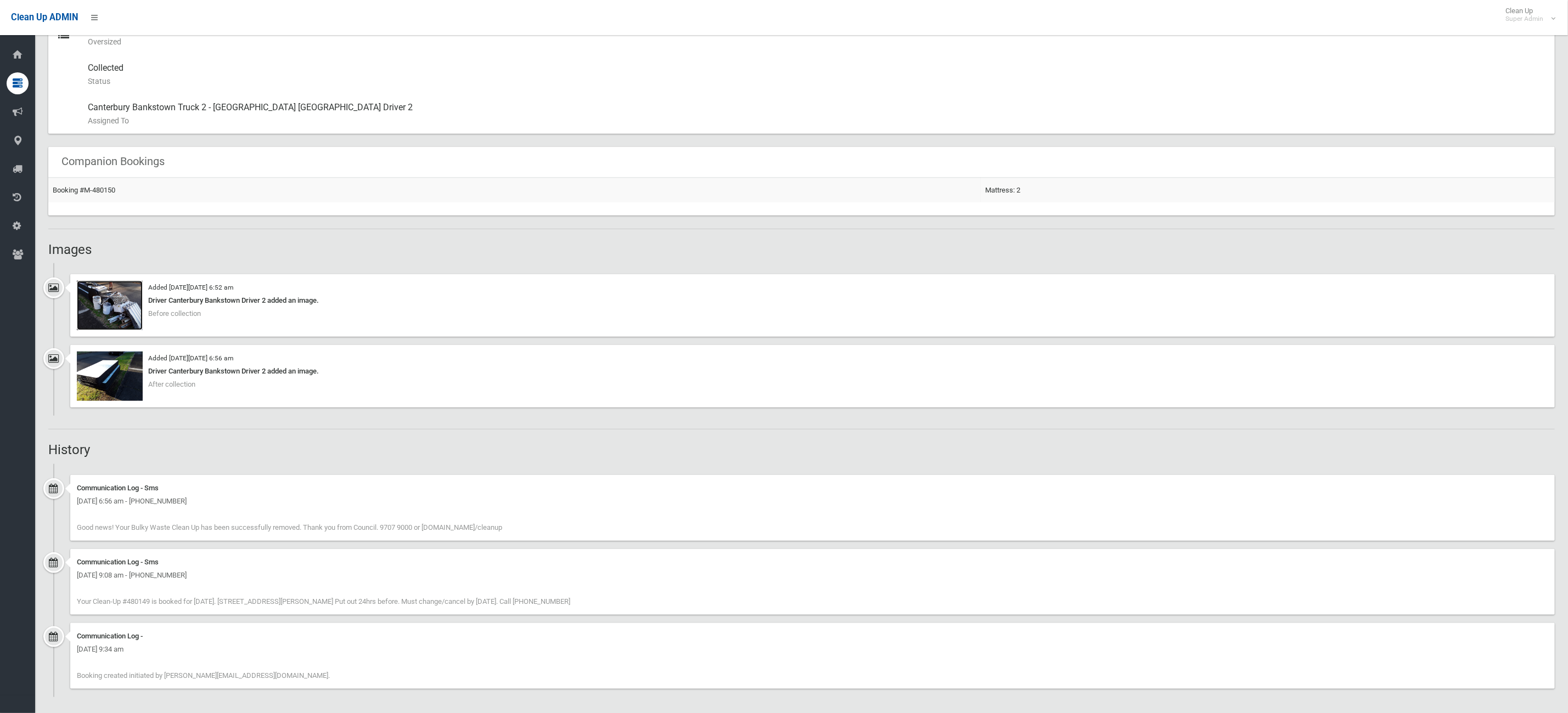
scroll to position [616, 0]
click at [78, 354] on img at bounding box center [110, 373] width 66 height 49
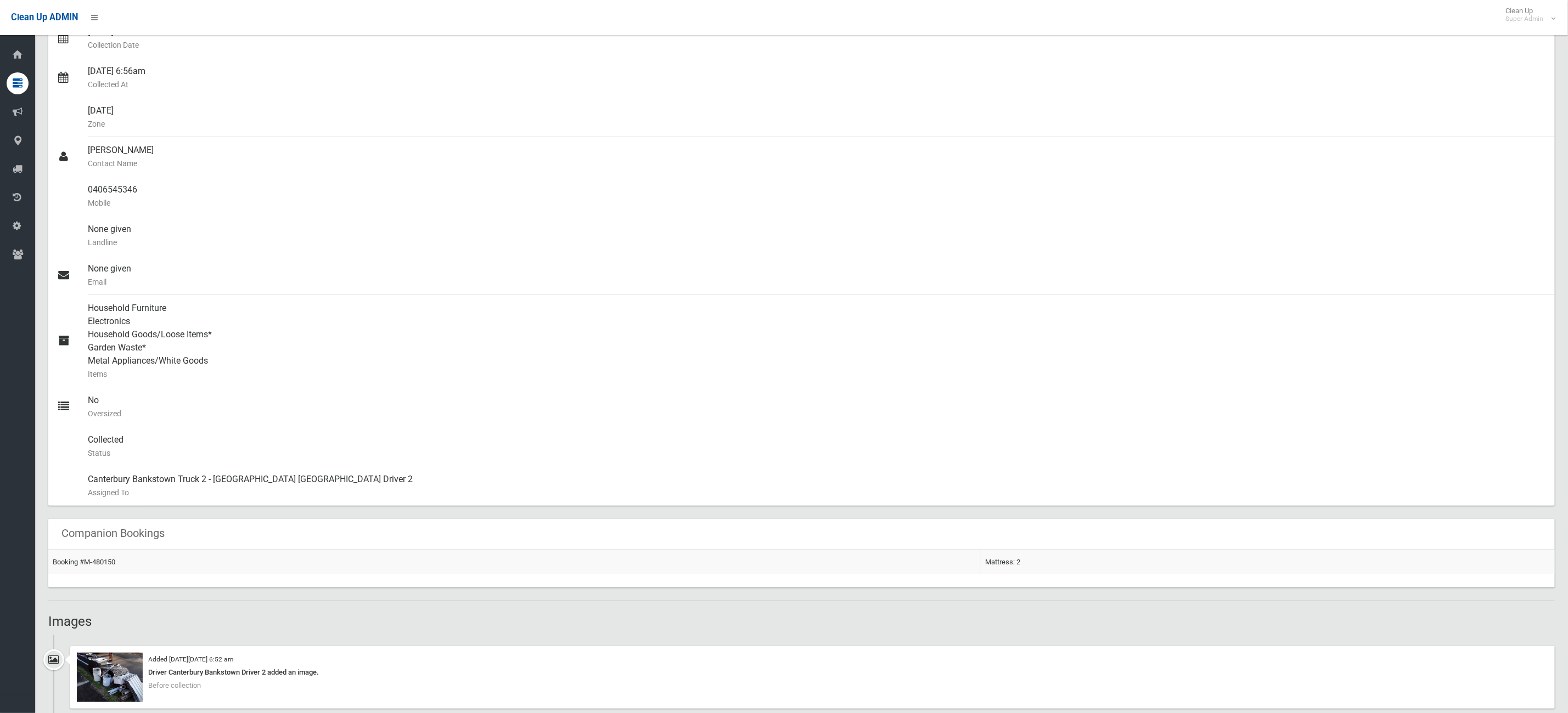
scroll to position [329, 0]
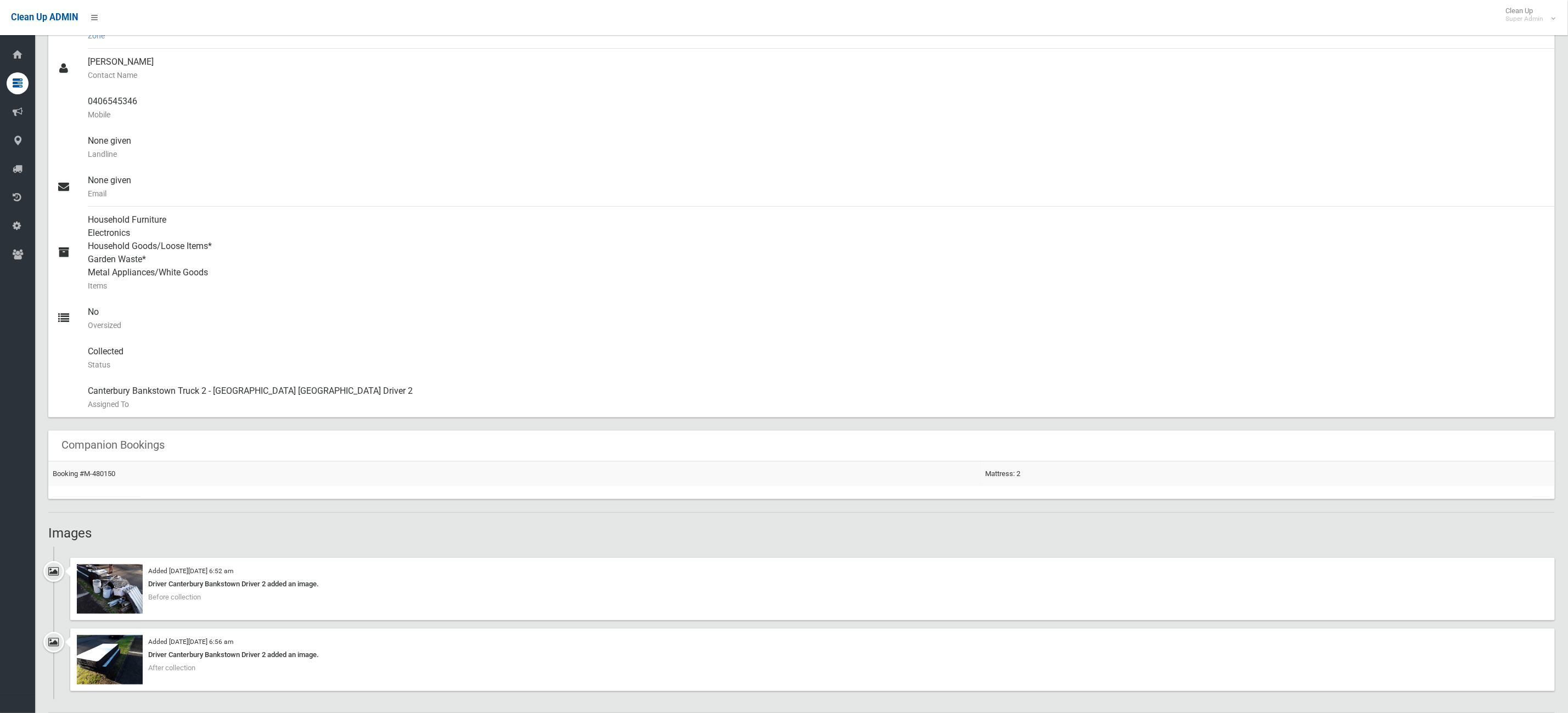
click at [87, 43] on div "[DATE] Zone" at bounding box center [817, 29] width 1458 height 39
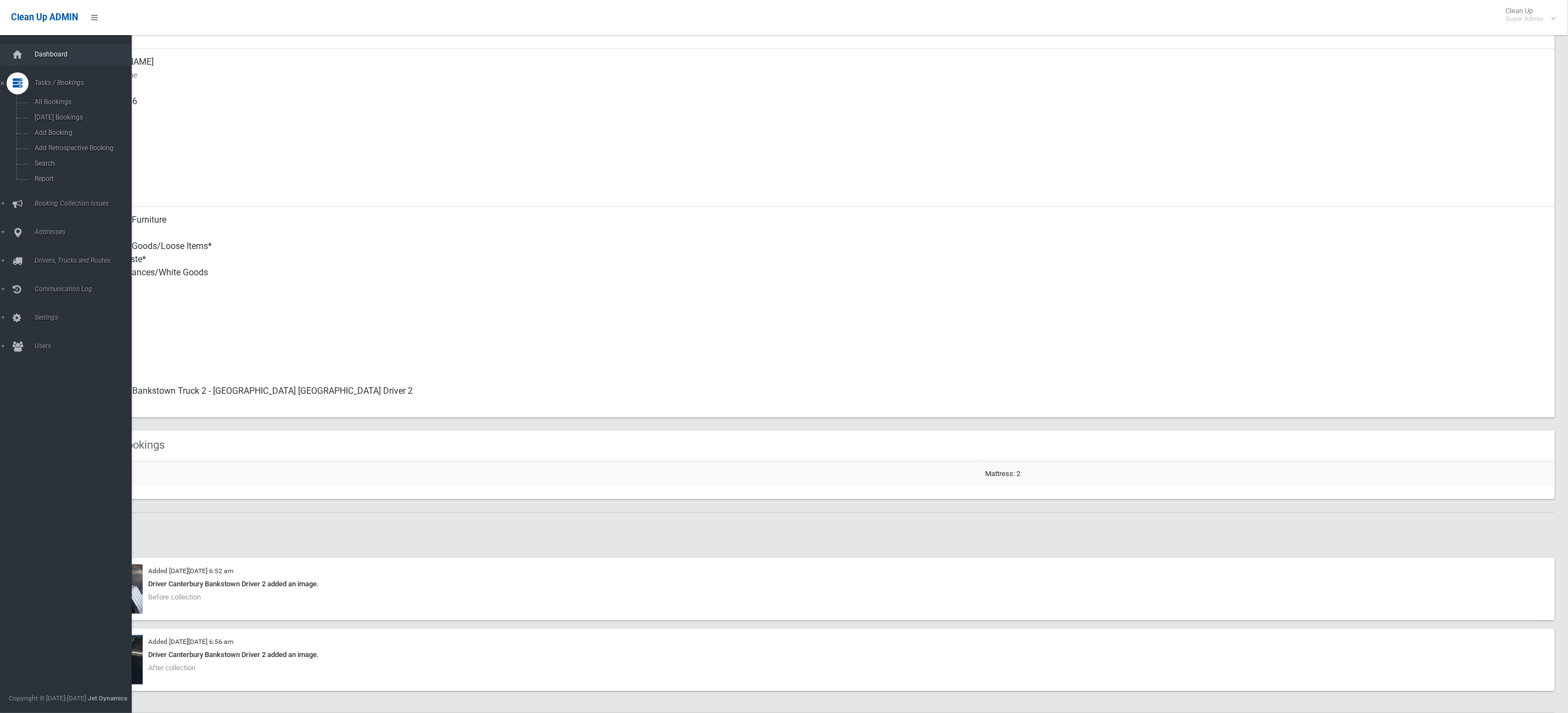
click at [72, 59] on link "Dashboard" at bounding box center [72, 55] width 144 height 22
click at [4, 237] on link "Addresses" at bounding box center [72, 232] width 144 height 22
click at [40, 160] on span "All Addresses" at bounding box center [84, 159] width 104 height 7
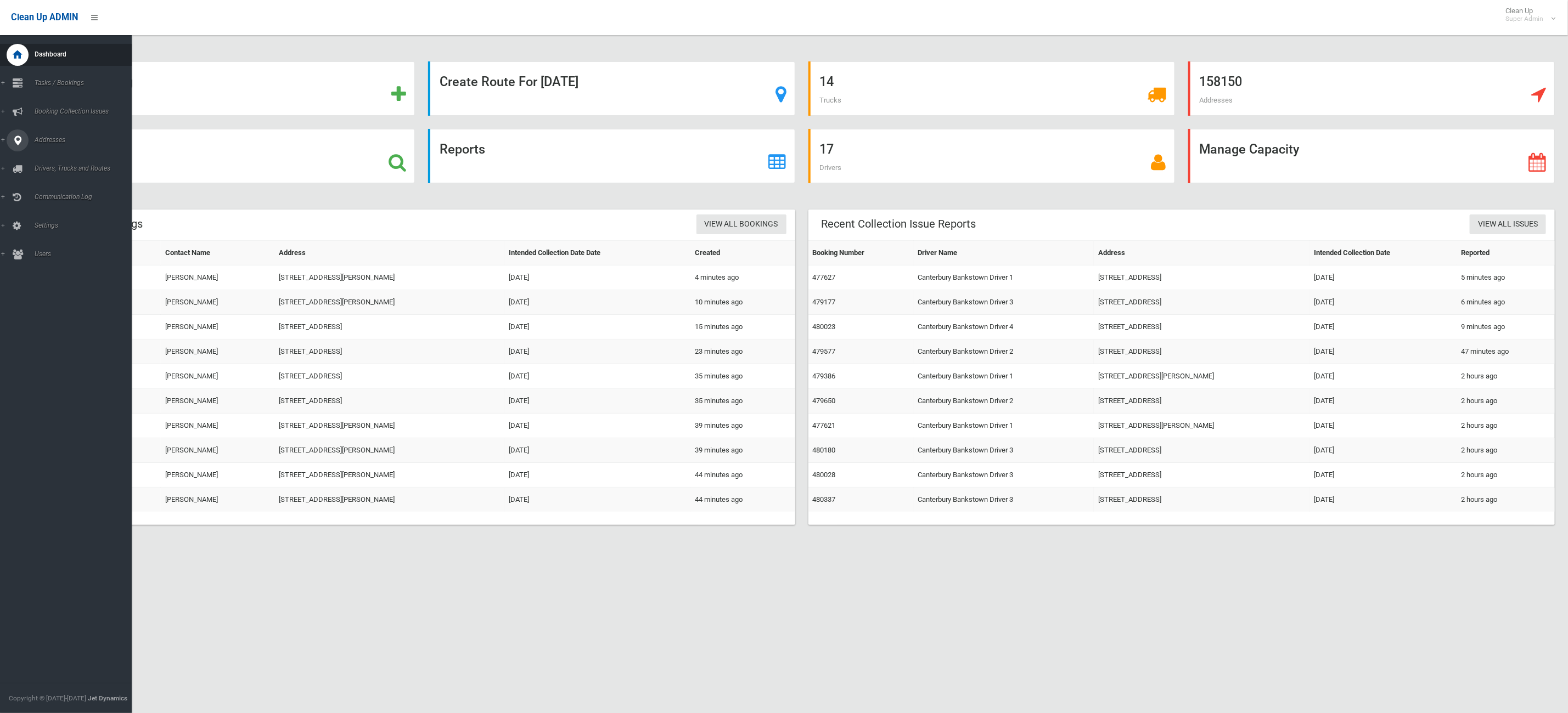
click at [18, 143] on icon at bounding box center [18, 140] width 10 height 22
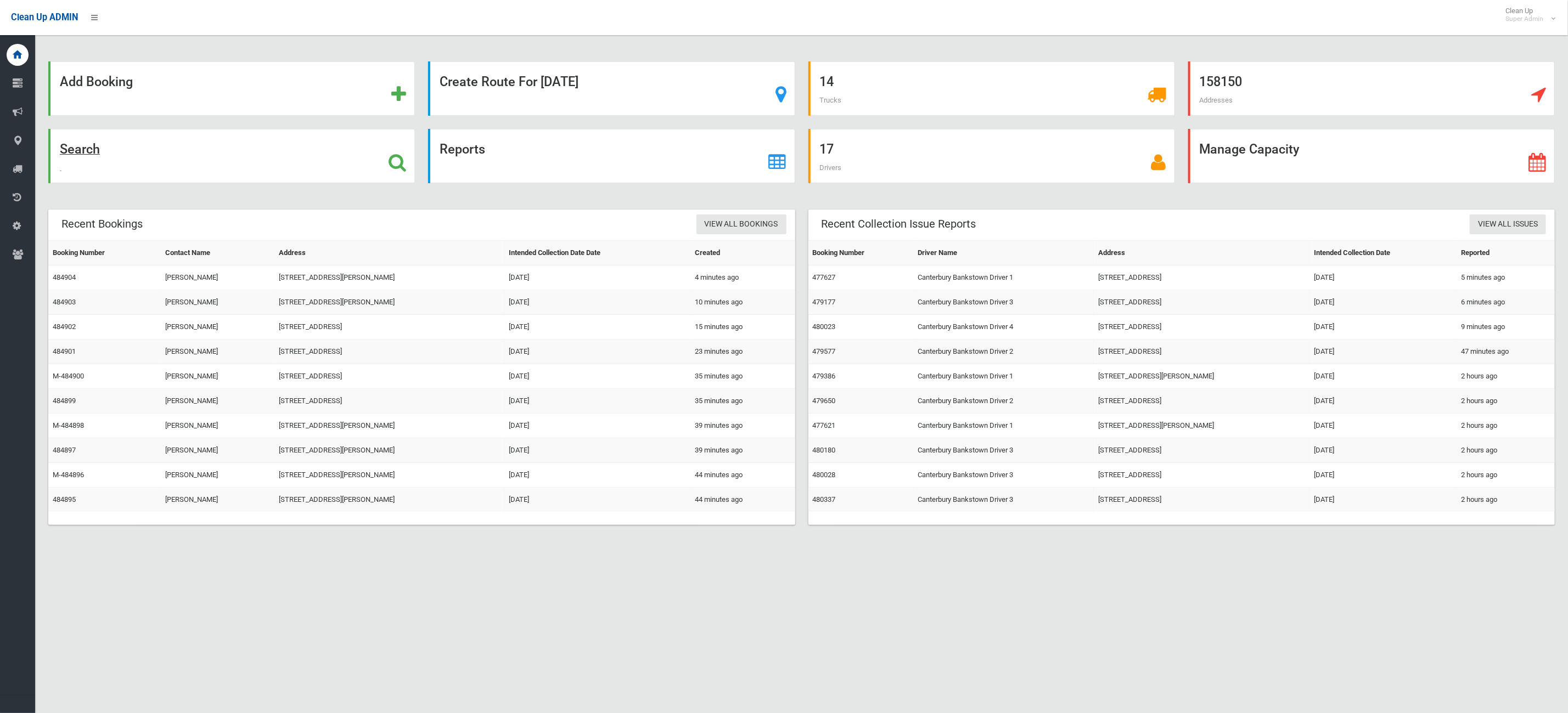
click at [237, 170] on div "Search" at bounding box center [232, 156] width 366 height 54
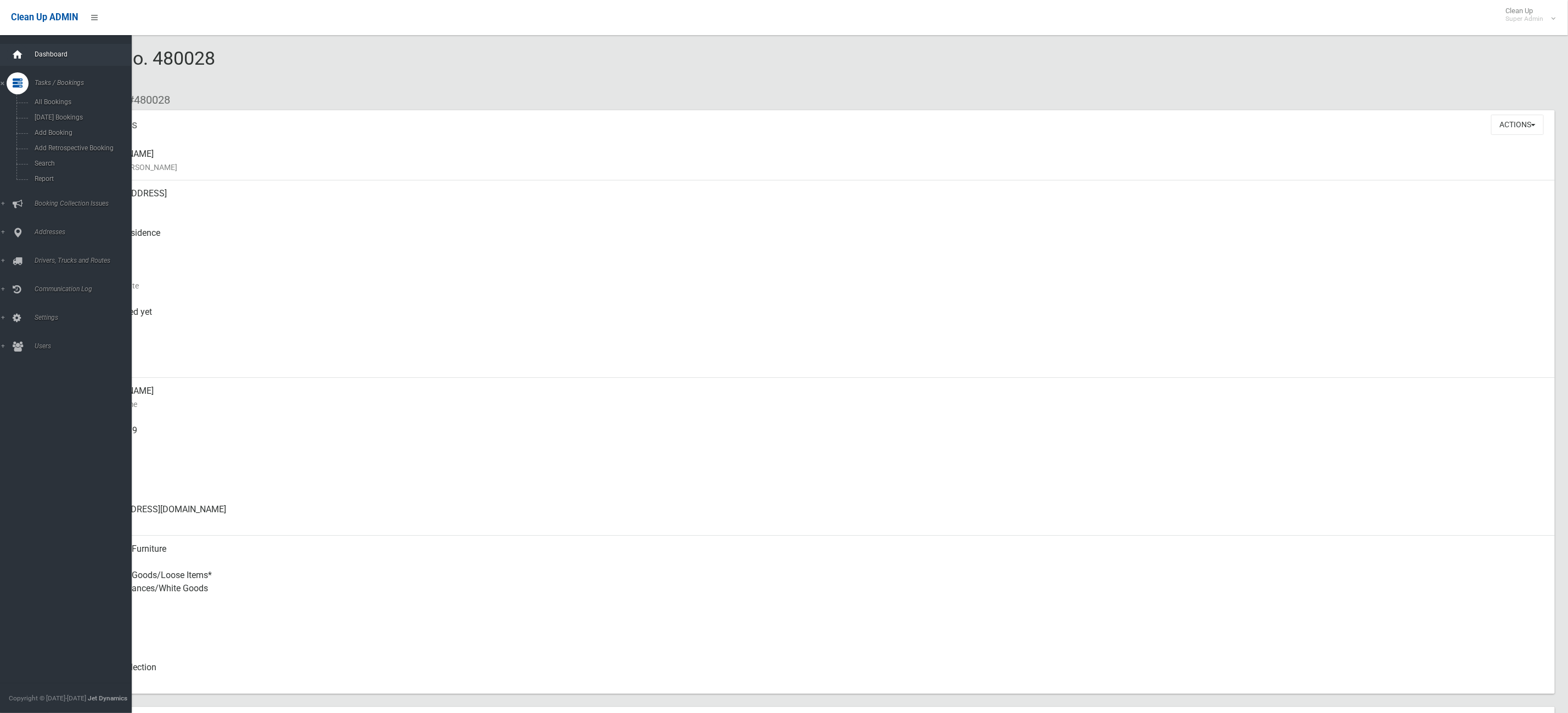
click at [14, 58] on icon at bounding box center [17, 55] width 12 height 22
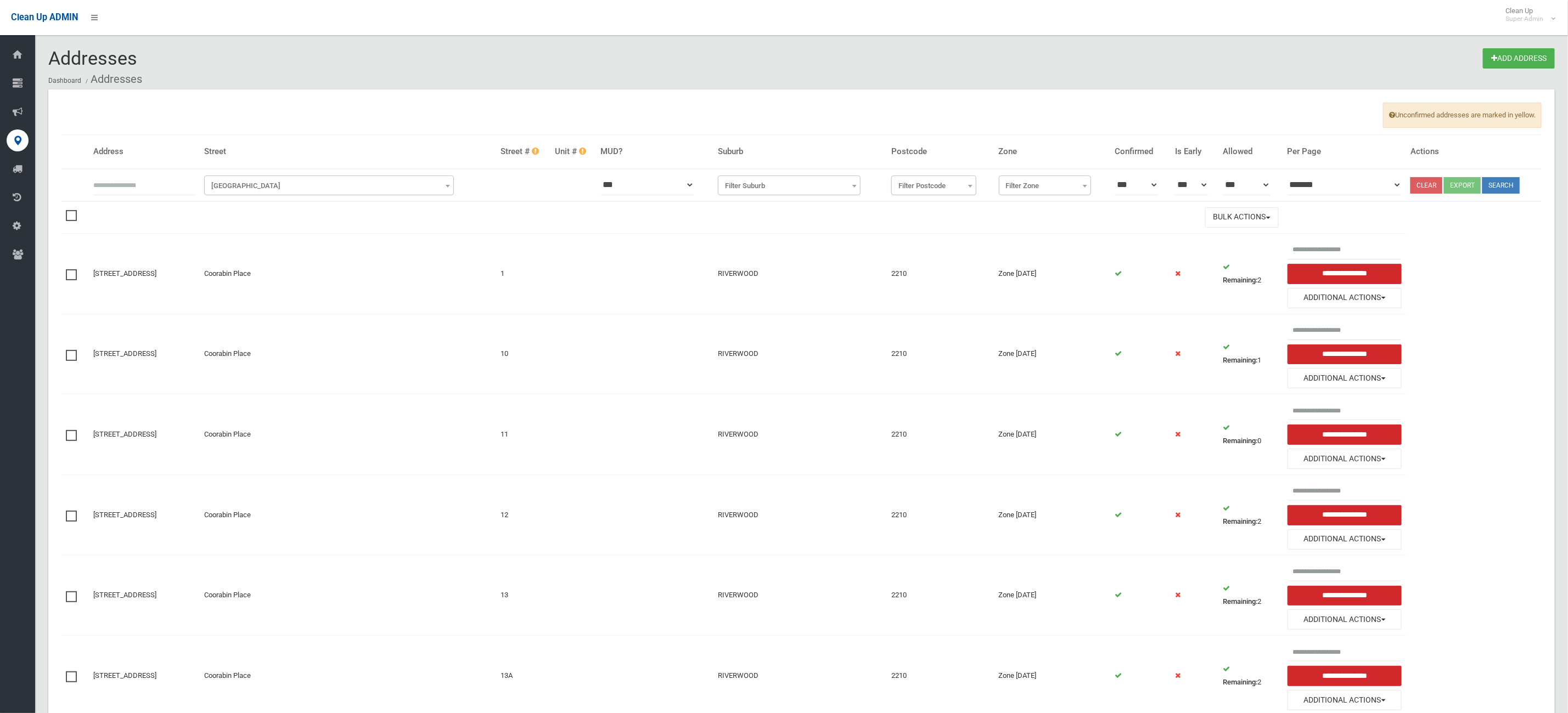
click at [165, 195] on input "text" at bounding box center [144, 185] width 102 height 20
type input "***"
click at [296, 179] on span "Filter Street" at bounding box center [329, 186] width 245 height 16
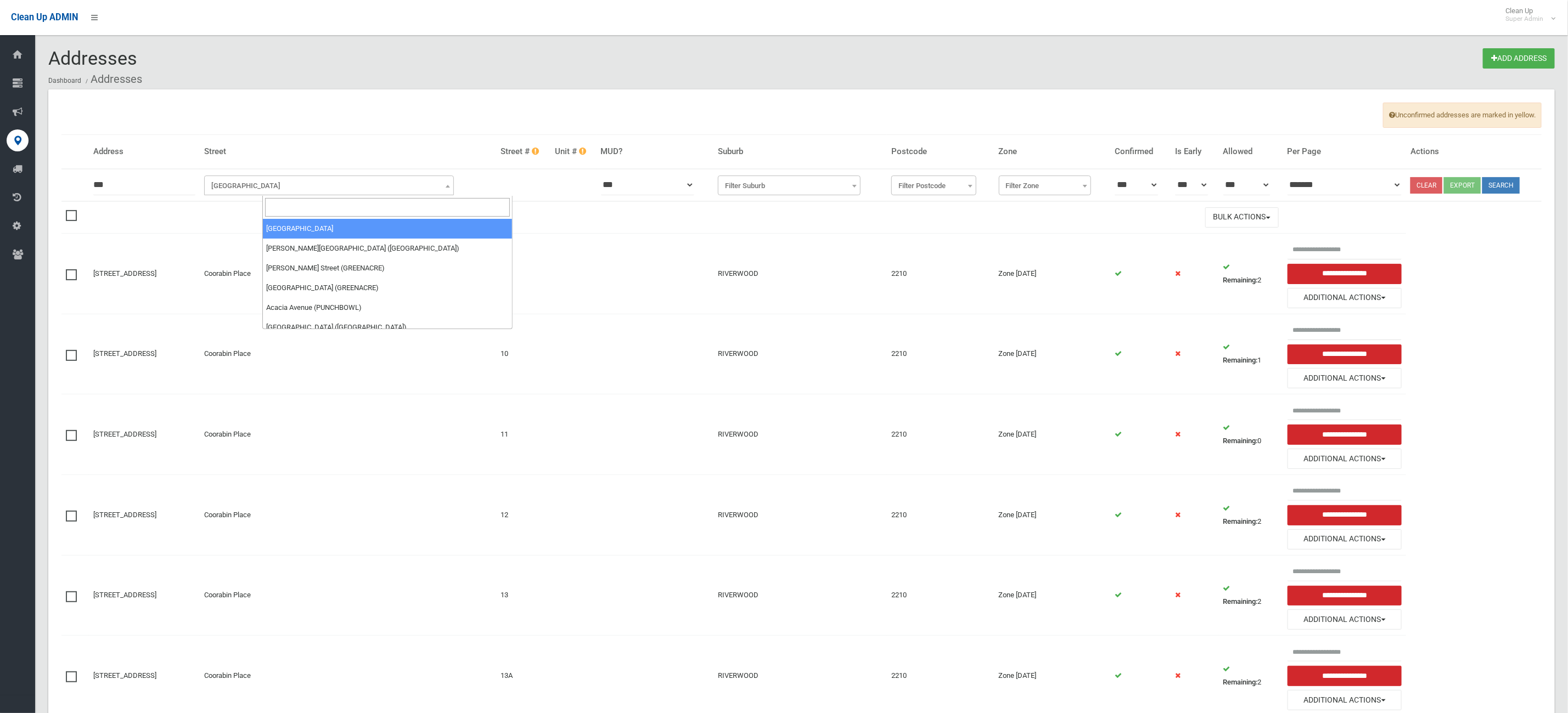
click at [288, 205] on input "search" at bounding box center [387, 207] width 245 height 19
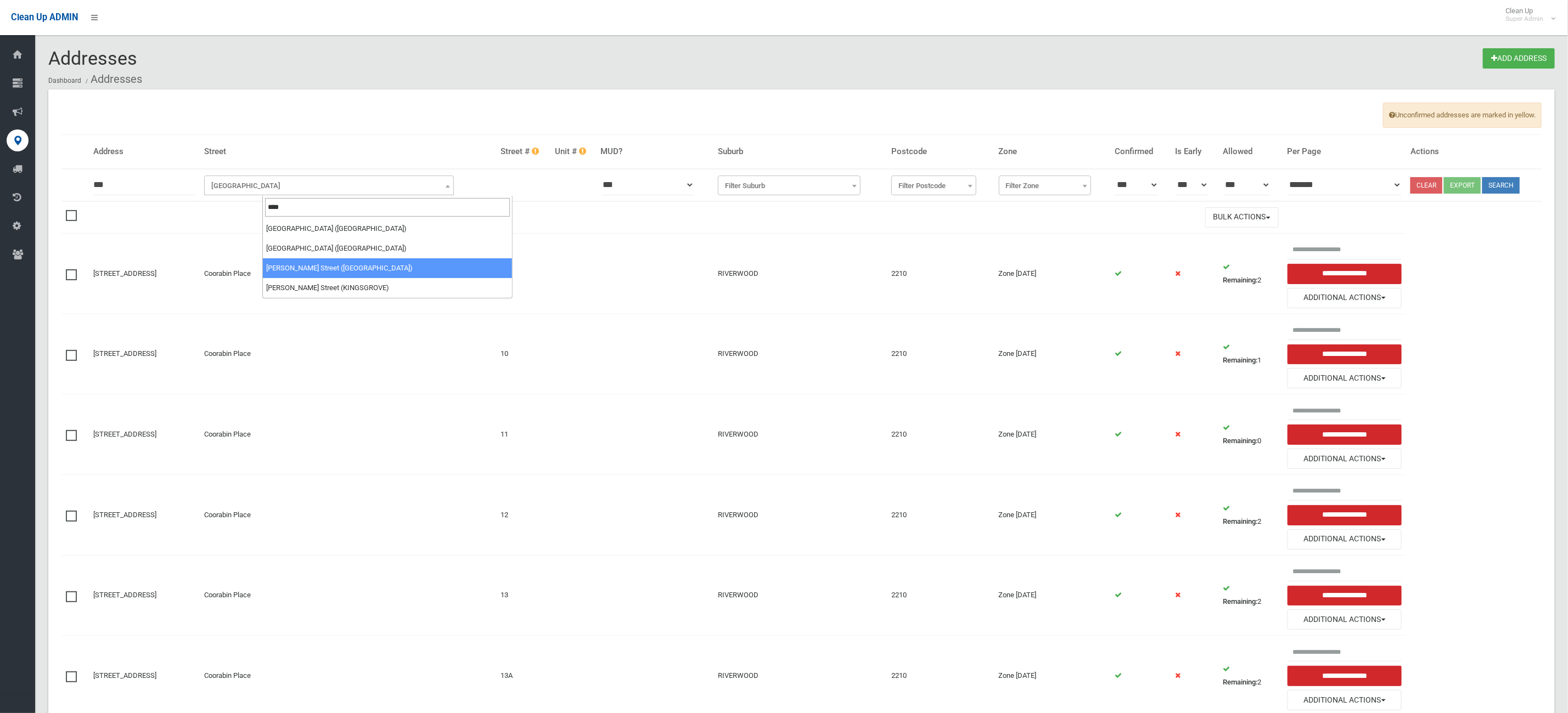
type input "****"
select select "***"
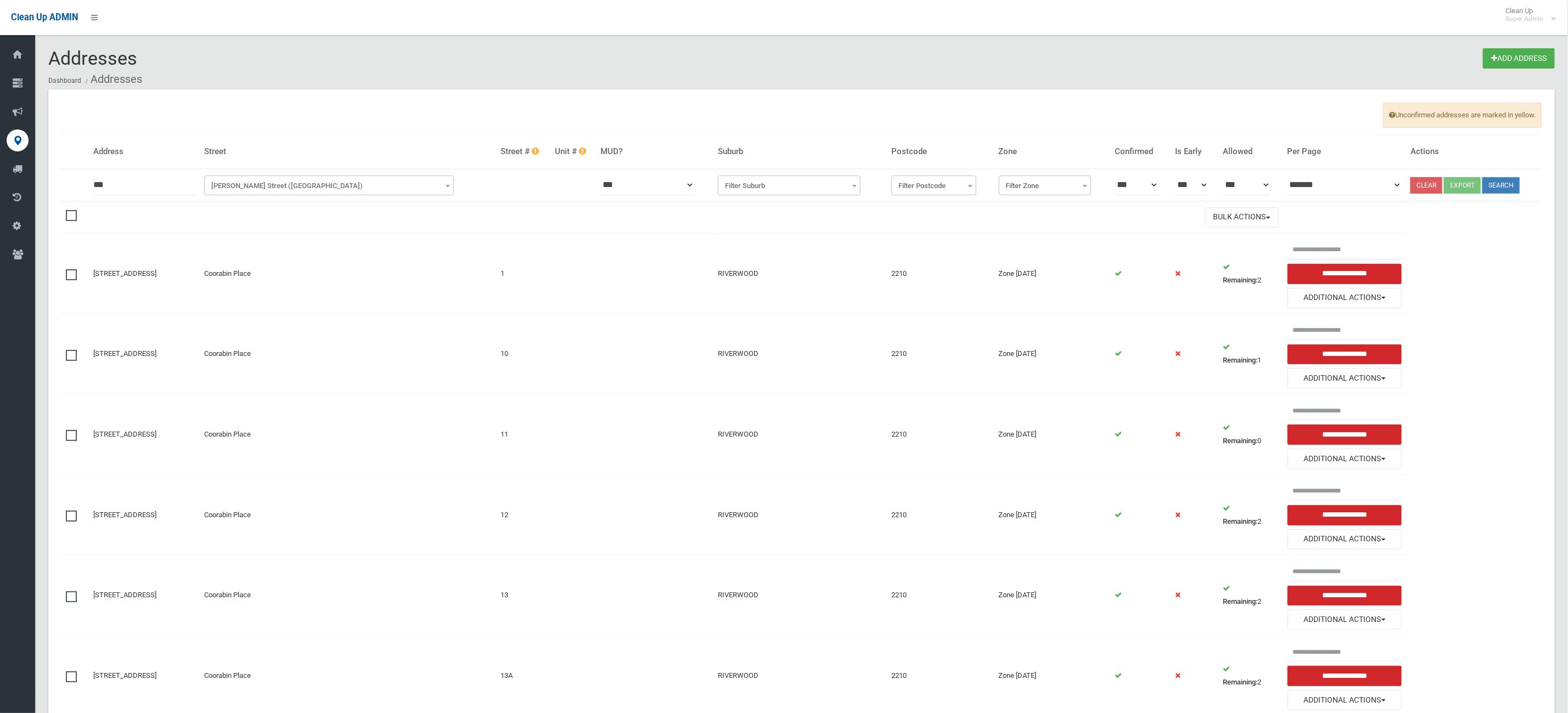
click at [1507, 181] on button "Search" at bounding box center [1501, 186] width 37 height 17
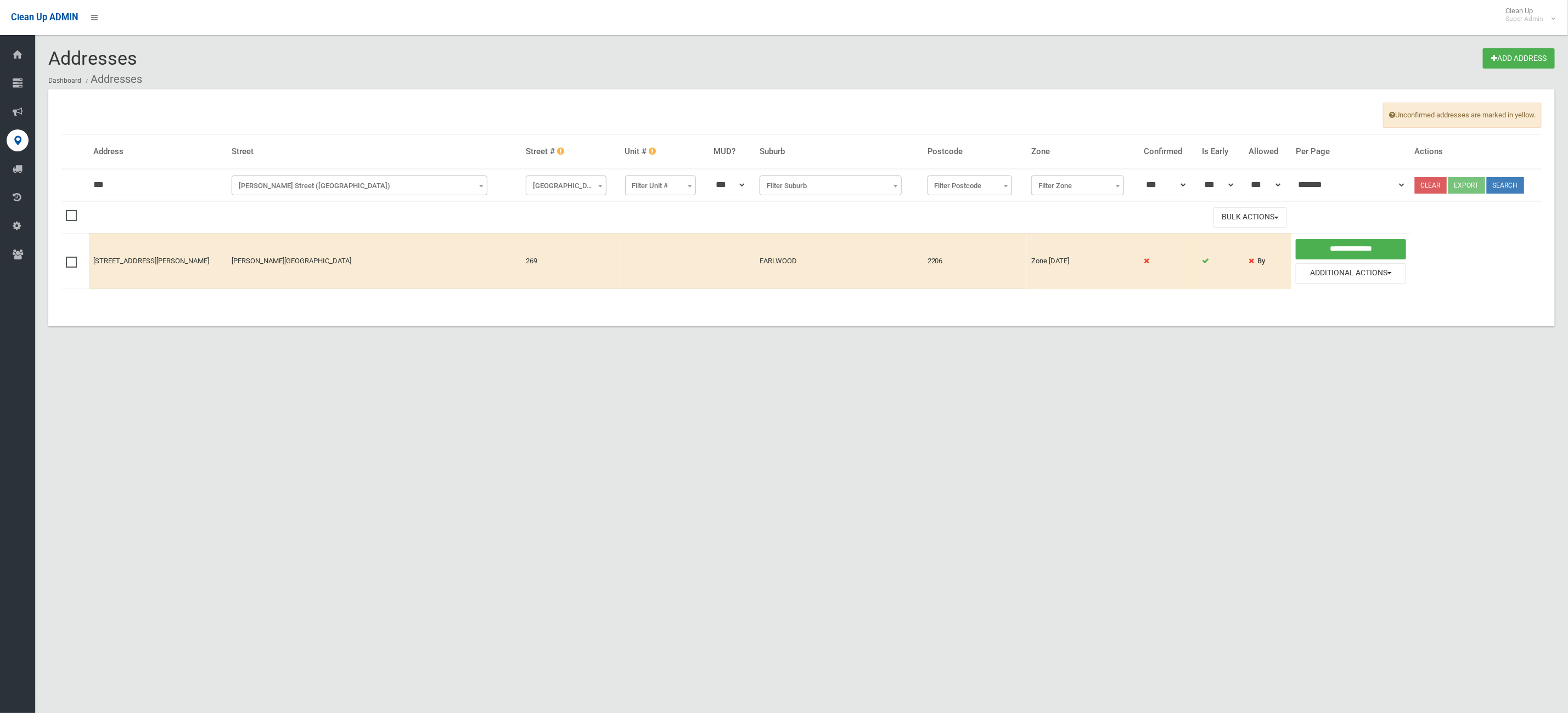
click at [69, 257] on span at bounding box center [74, 257] width 17 height 0
click at [1252, 219] on button "Bulk Actions" at bounding box center [1250, 218] width 73 height 20
click at [1252, 243] on link "Delete Selected" at bounding box center [1280, 241] width 130 height 19
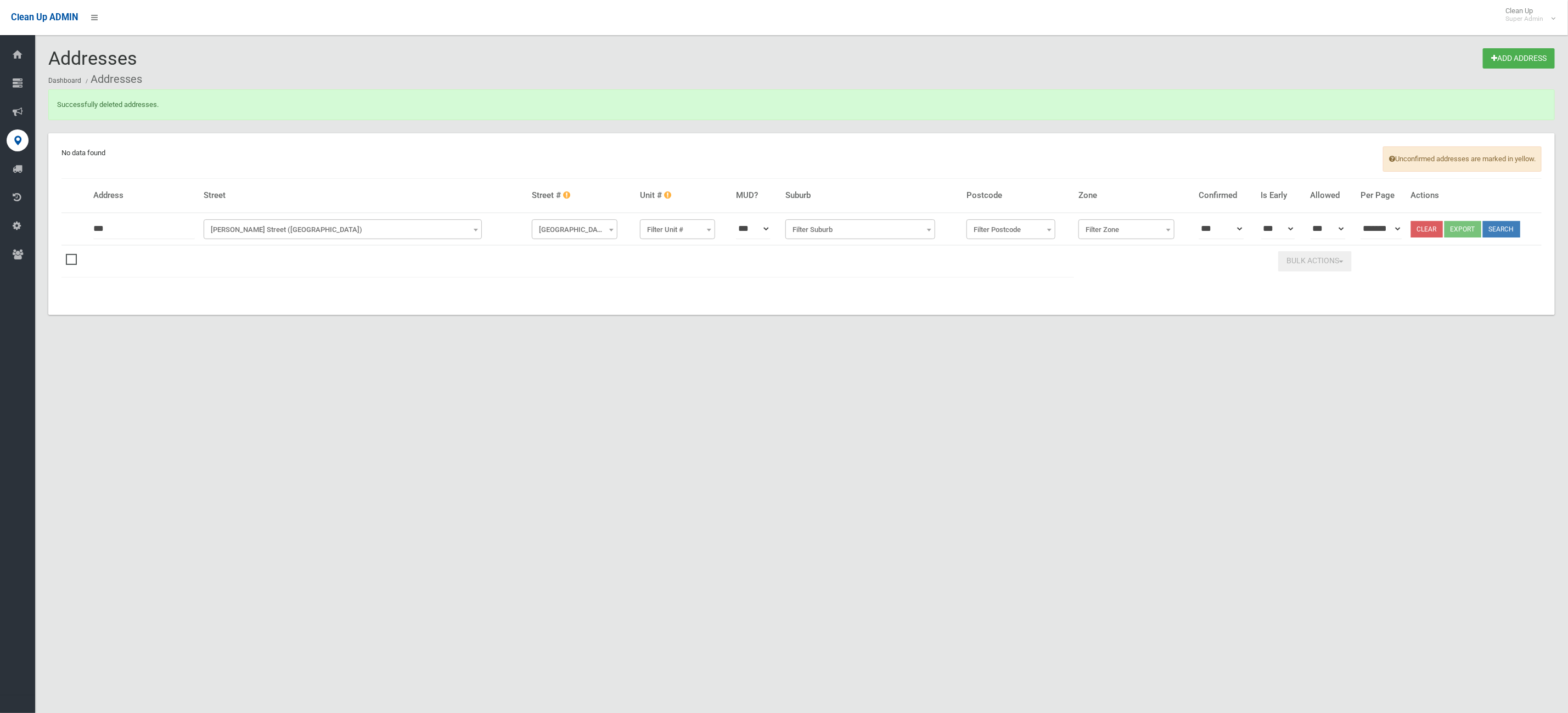
drag, startPoint x: 578, startPoint y: 472, endPoint x: 538, endPoint y: 431, distance: 57.3
click at [583, 469] on div "Addresses Add Address Dashboard Addresses Successfully deleted addresses. Uncon…" at bounding box center [784, 369] width 1568 height 713
click at [134, 238] on input "***" at bounding box center [143, 230] width 101 height 20
click at [86, 228] on th at bounding box center [75, 229] width 28 height 33
click at [414, 378] on div "Addresses Add Address Dashboard Addresses Successfully deleted addresses. Uncon…" at bounding box center [784, 369] width 1568 height 713
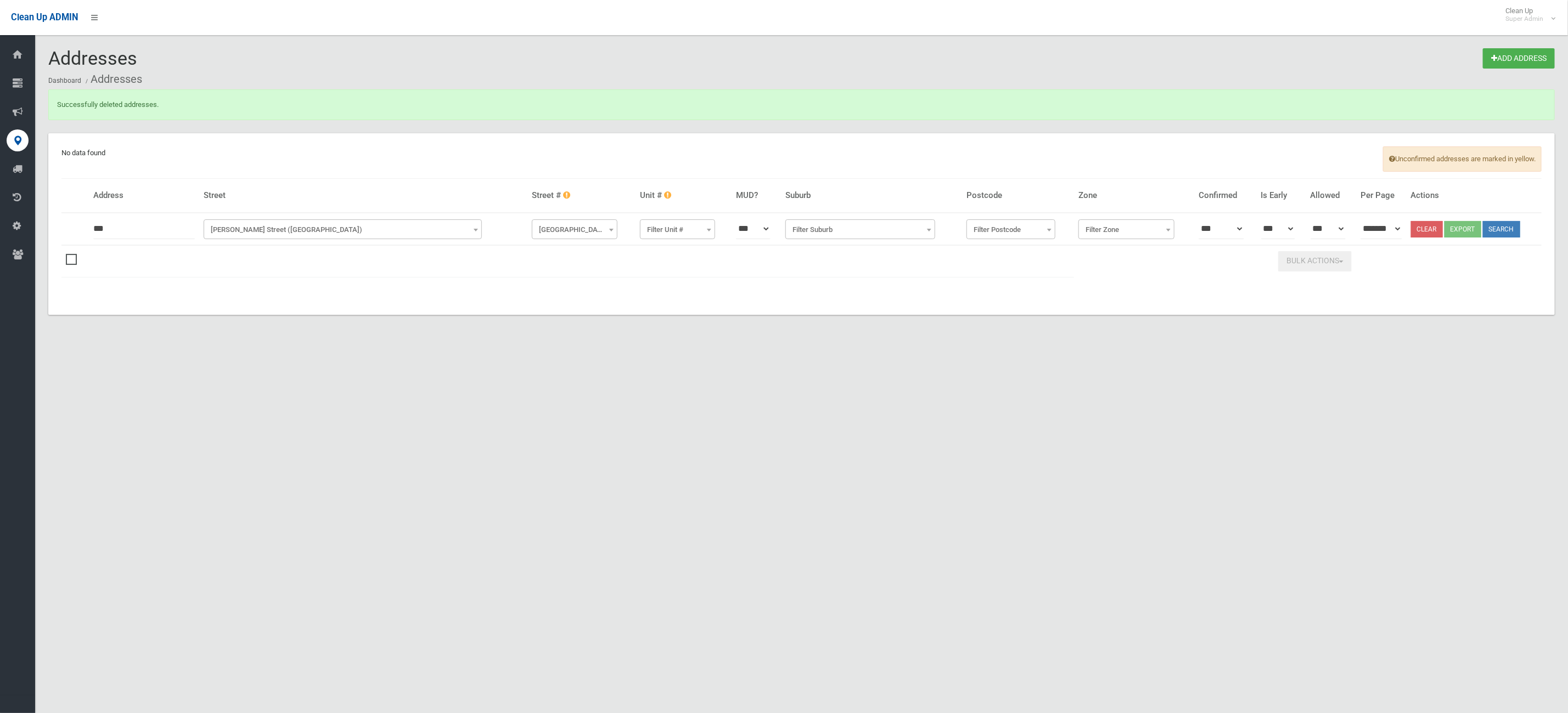
drag, startPoint x: 926, startPoint y: 399, endPoint x: 166, endPoint y: 263, distance: 772.1
click at [920, 399] on div "Addresses Add Address Dashboard Addresses Successfully deleted addresses. Uncon…" at bounding box center [784, 369] width 1568 height 713
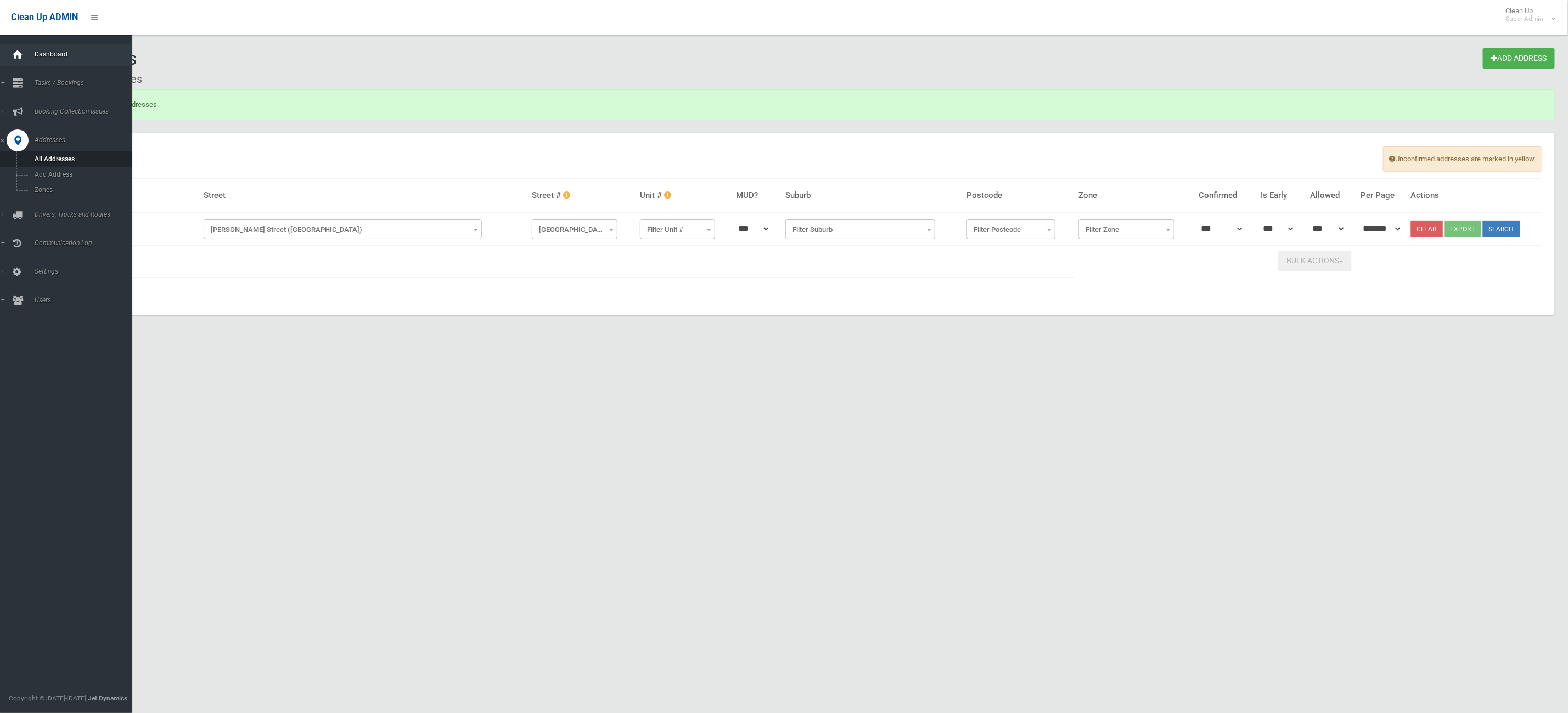
click at [23, 58] on div at bounding box center [18, 55] width 22 height 22
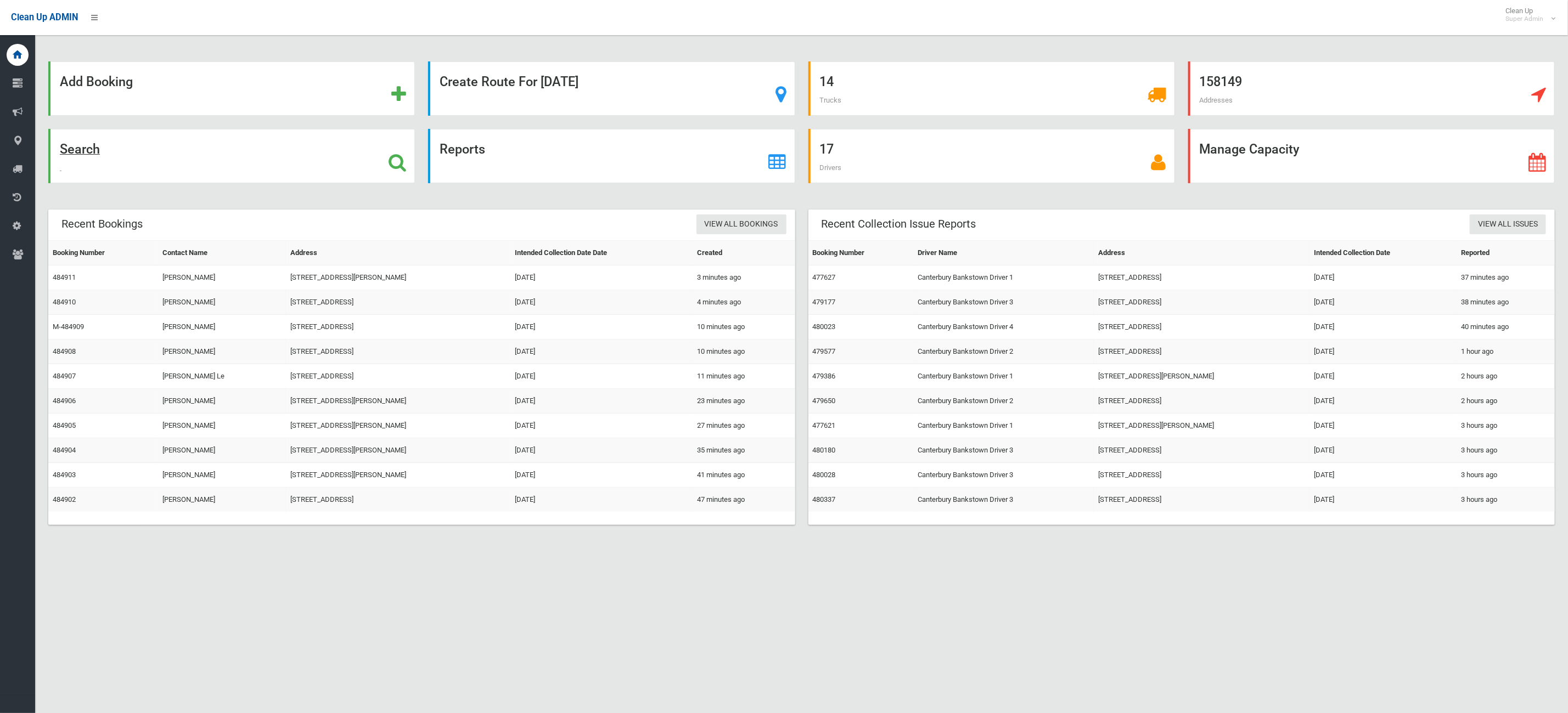
click at [250, 149] on div "Search" at bounding box center [232, 156] width 366 height 54
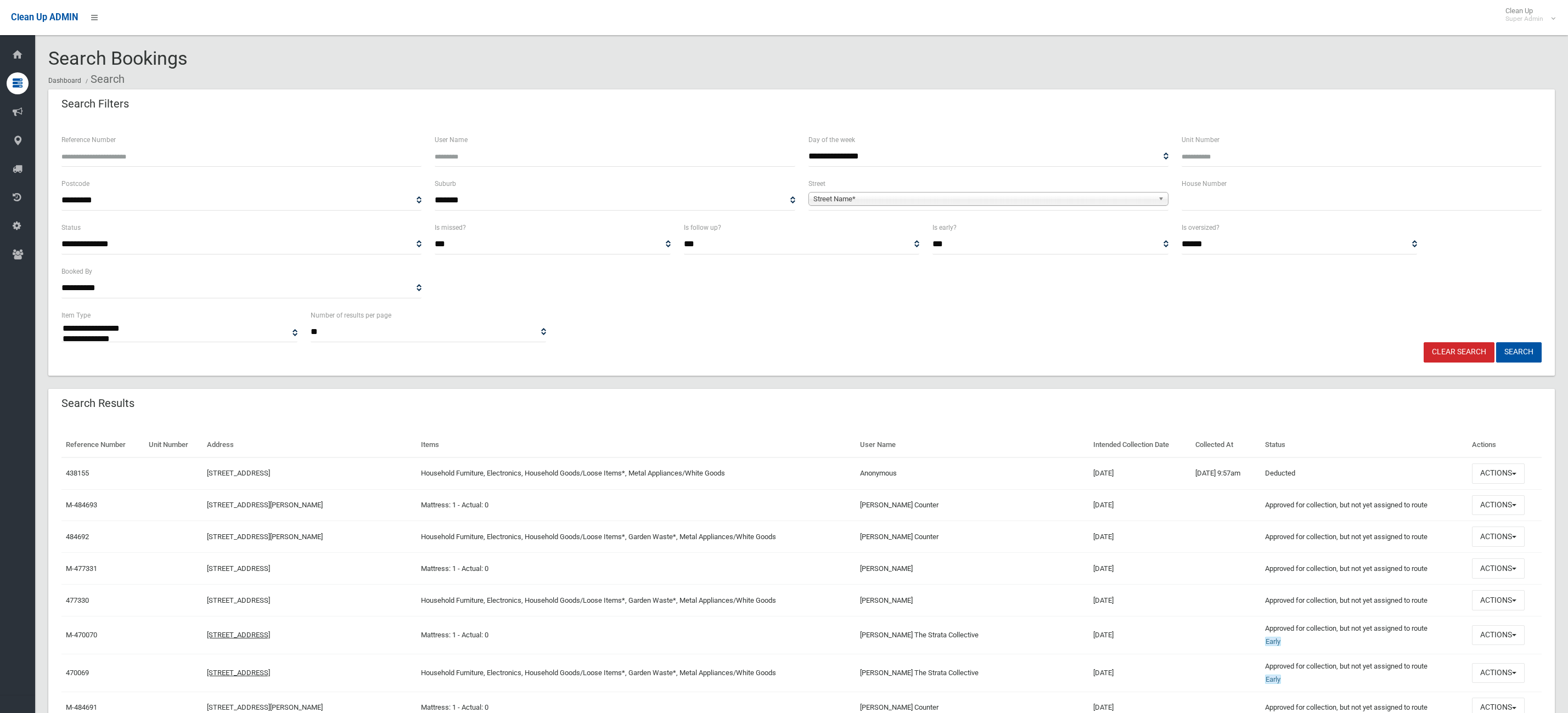
select select
click at [1296, 211] on div "House Number" at bounding box center [1362, 199] width 373 height 44
click at [1280, 184] on div "House Number" at bounding box center [1362, 194] width 360 height 33
click at [1273, 197] on input "text" at bounding box center [1362, 201] width 360 height 20
type input "****"
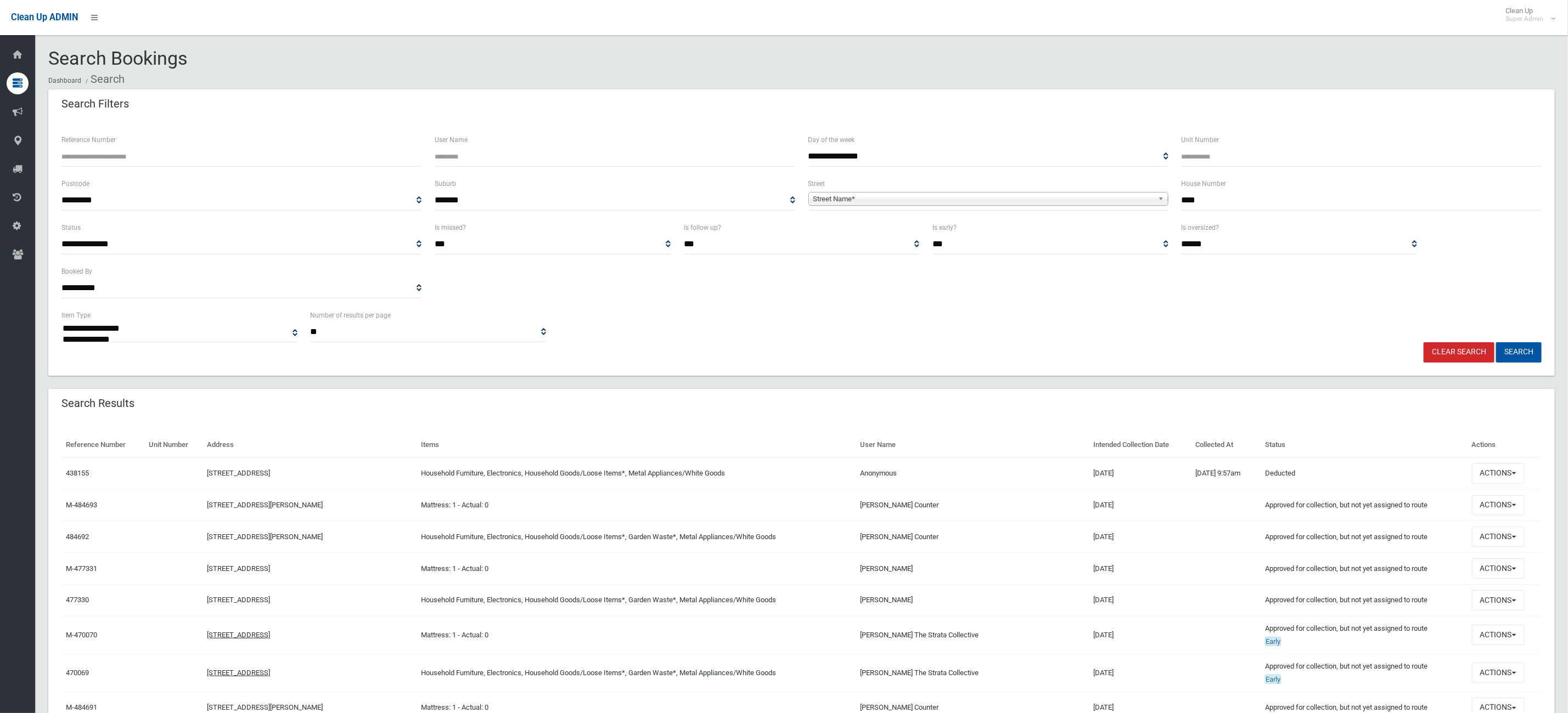
click at [1046, 192] on span "Street Name*" at bounding box center [984, 199] width 340 height 13
type input "*****"
click at [893, 228] on li "Victa Street (CAMPSIE 2194)" at bounding box center [988, 230] width 354 height 14
click at [1520, 355] on button "Search" at bounding box center [1519, 352] width 46 height 20
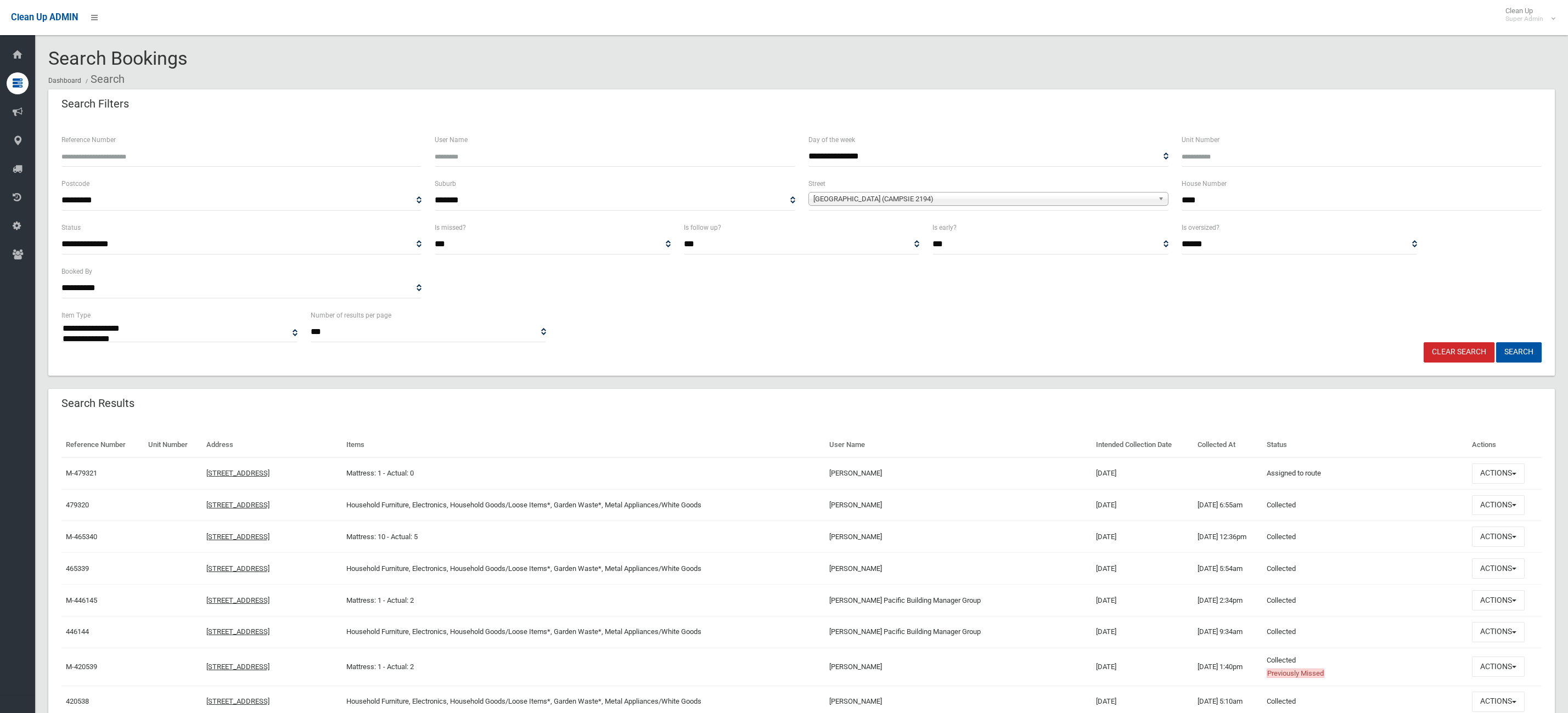
select select
click at [1506, 499] on button "Actions" at bounding box center [1498, 506] width 53 height 20
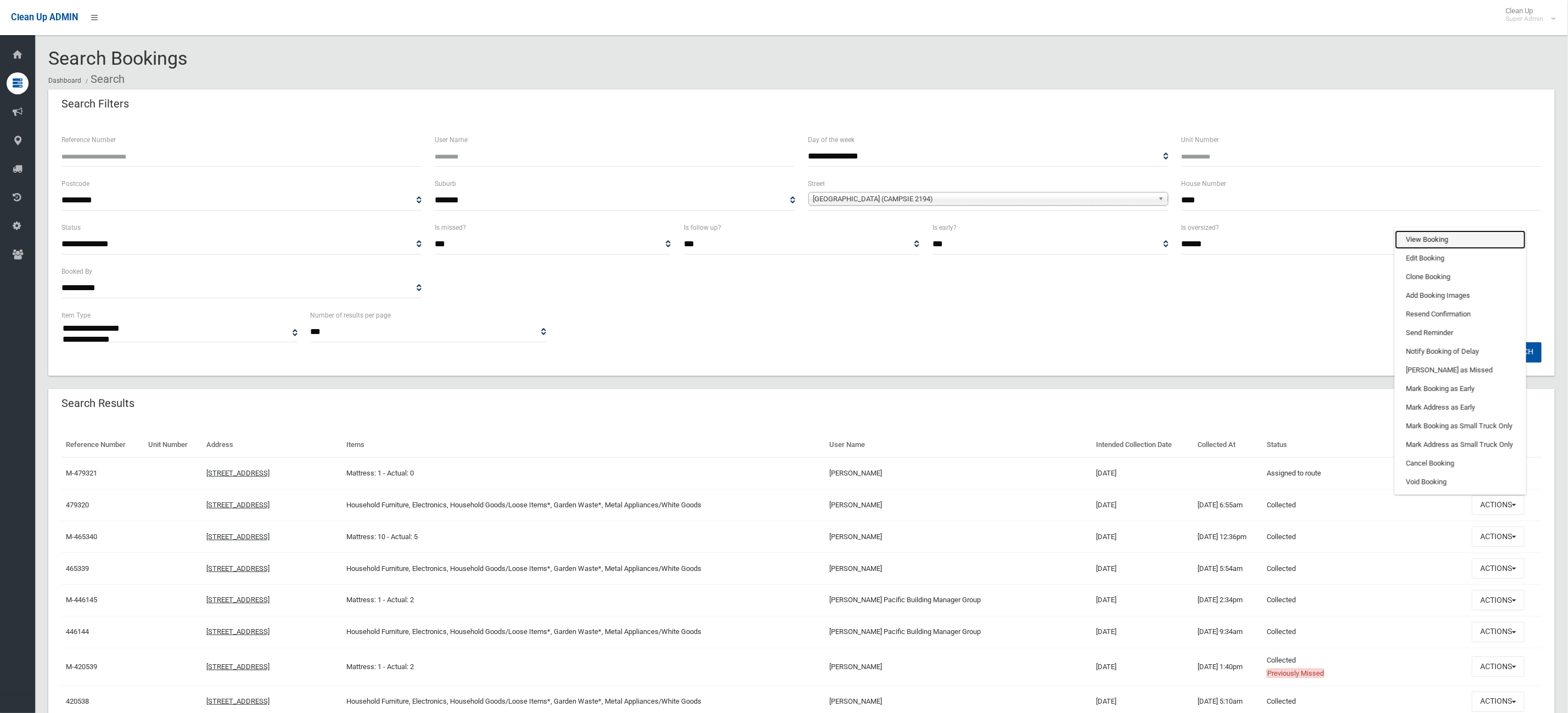
click at [1456, 242] on link "View Booking" at bounding box center [1460, 240] width 130 height 19
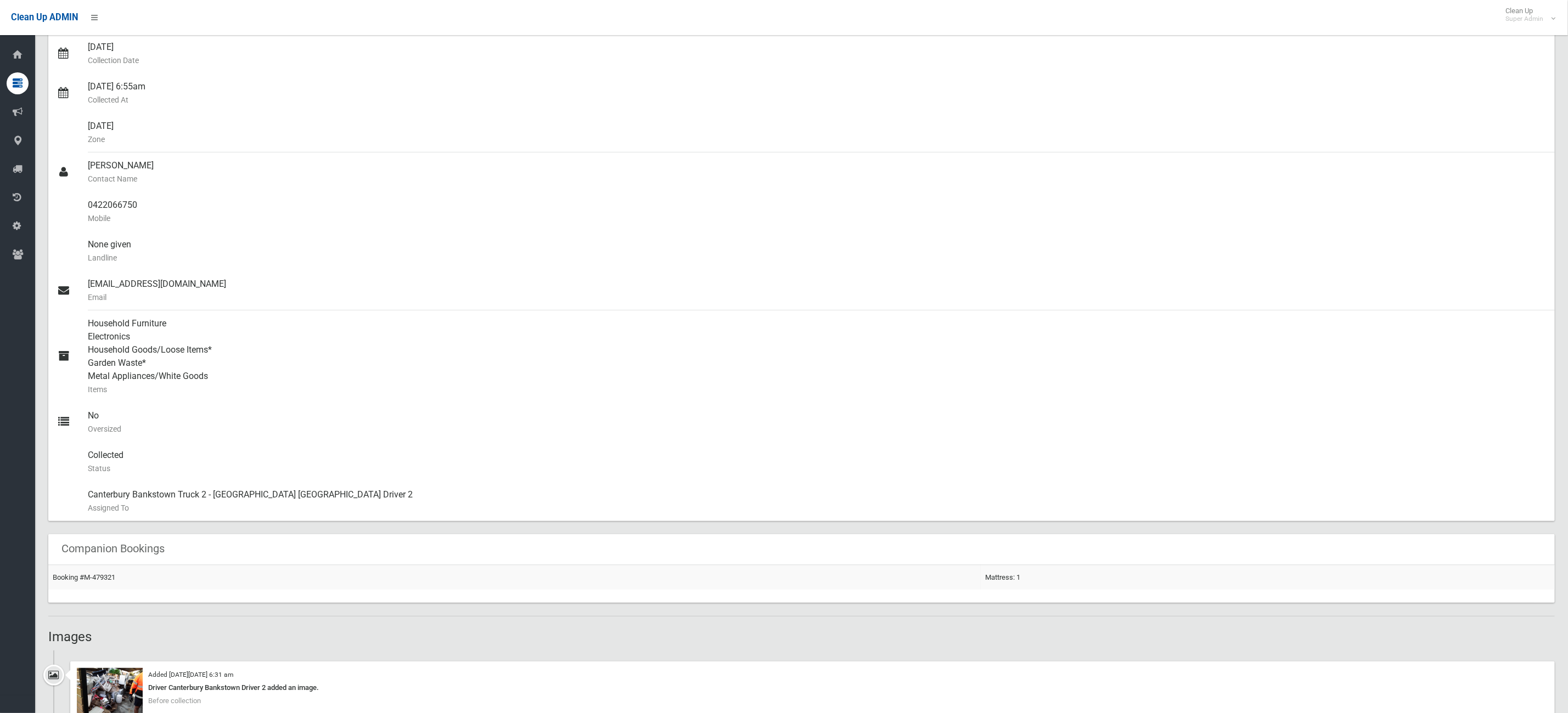
scroll to position [329, 0]
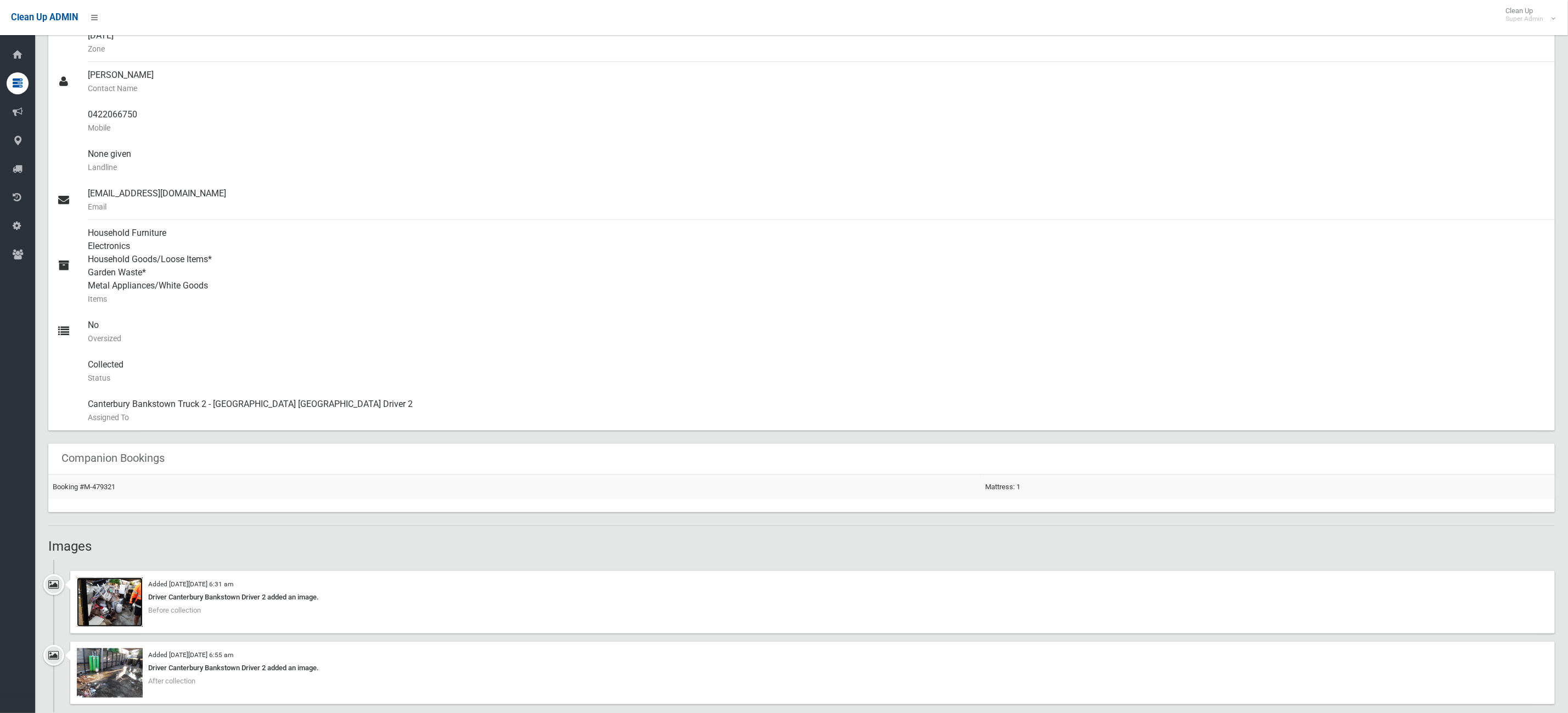
click at [100, 613] on img at bounding box center [110, 602] width 66 height 49
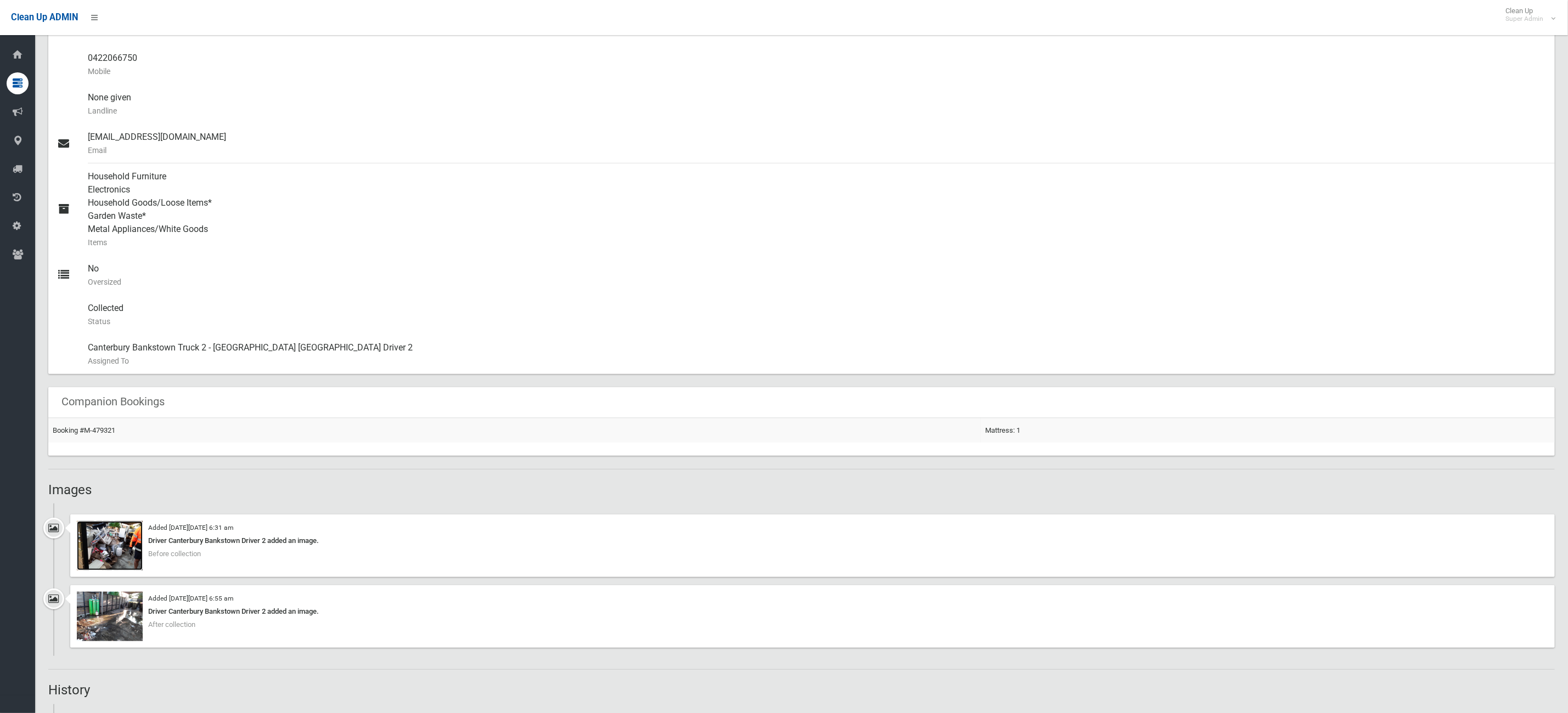
scroll to position [412, 0]
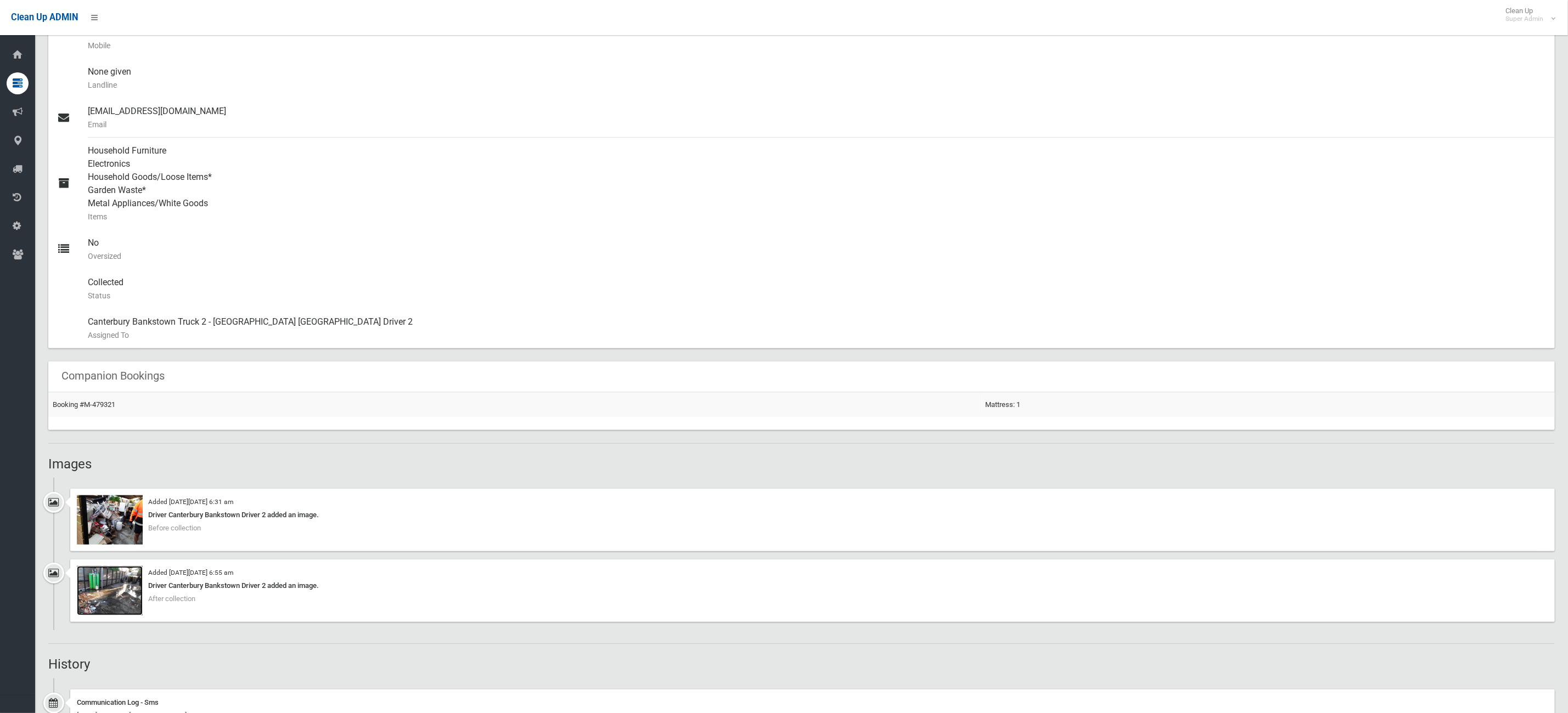
click at [123, 601] on img at bounding box center [110, 590] width 66 height 49
